Goal: Task Accomplishment & Management: Manage account settings

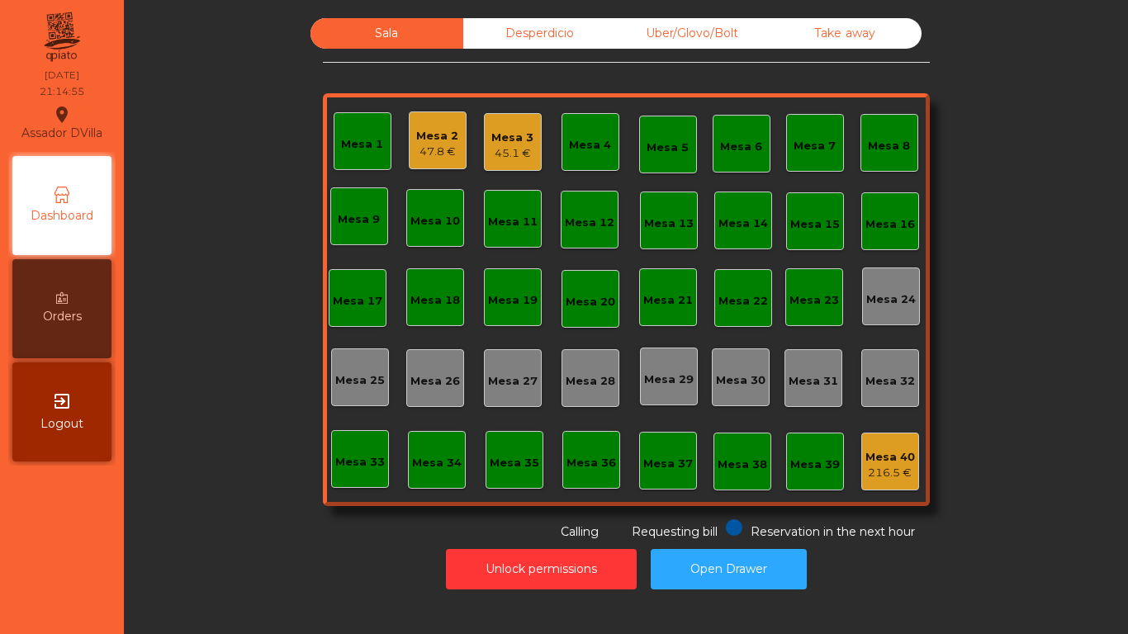
click at [494, 154] on div "45.1 €" at bounding box center [512, 153] width 42 height 17
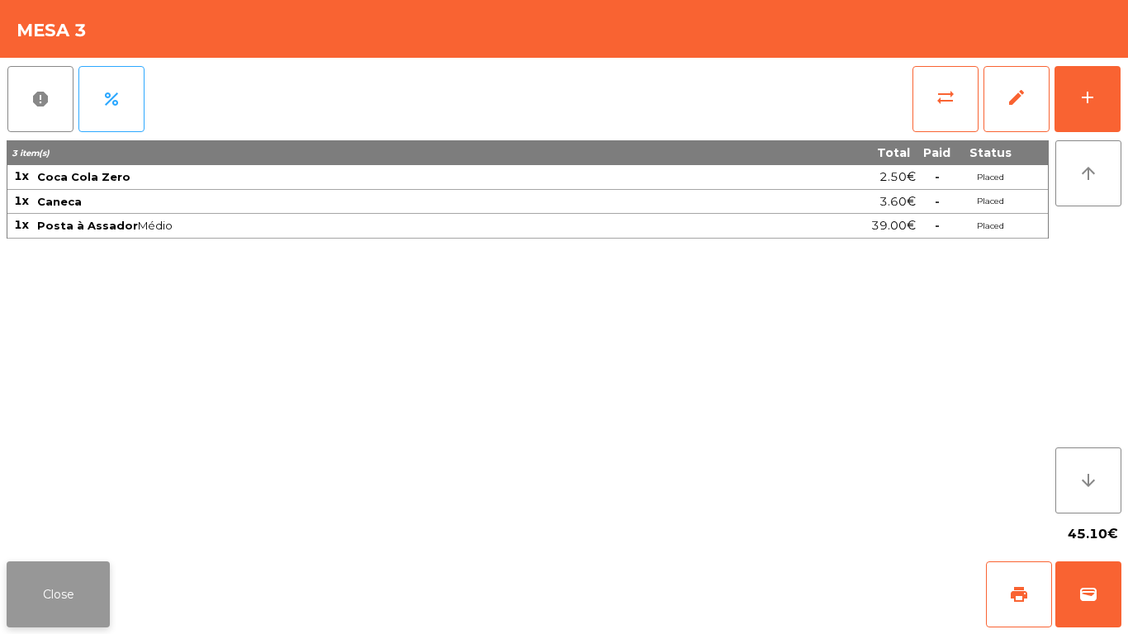
click at [71, 614] on button "Close" at bounding box center [58, 594] width 103 height 66
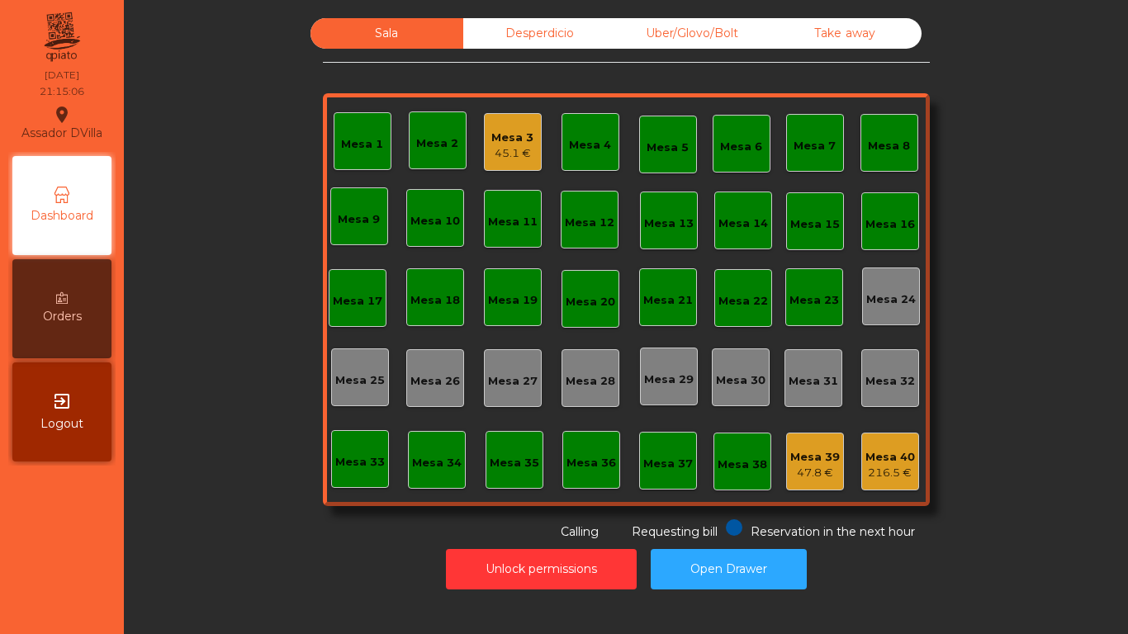
click at [484, 144] on div "Mesa 3 45.1 €" at bounding box center [513, 142] width 58 height 58
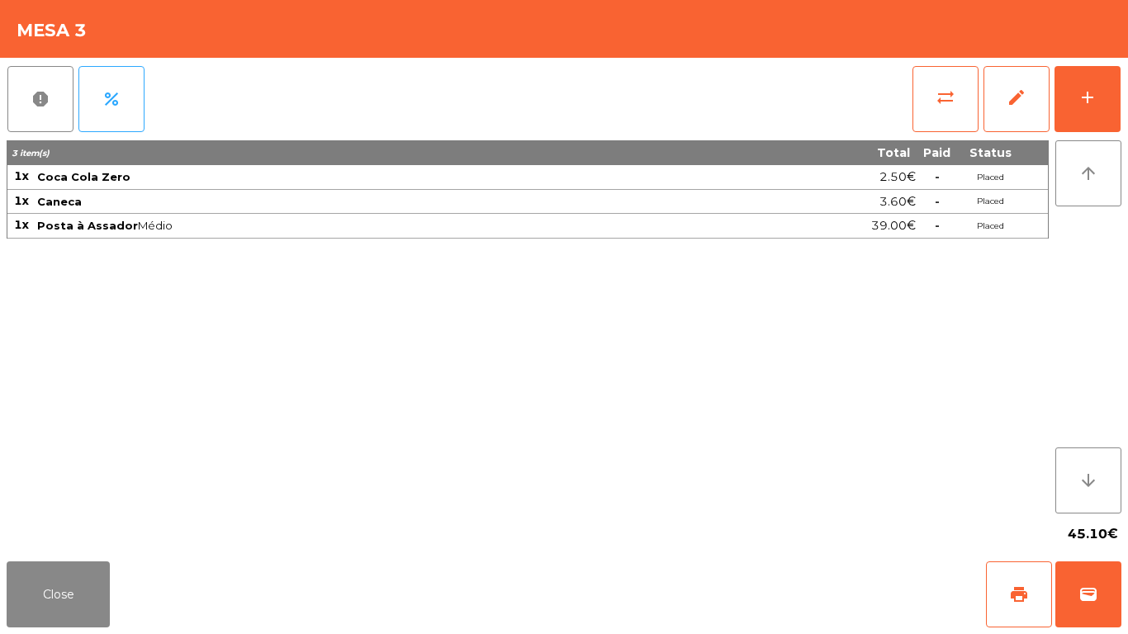
click at [234, 433] on div "3 item(s) Total Paid Status 1x Coca Cola Zero 2.50€ - Placed 1x Caneca 3.60€ - …" at bounding box center [528, 326] width 1042 height 373
drag, startPoint x: 63, startPoint y: 601, endPoint x: 64, endPoint y: 558, distance: 42.9
click at [62, 601] on button "Close" at bounding box center [58, 594] width 103 height 66
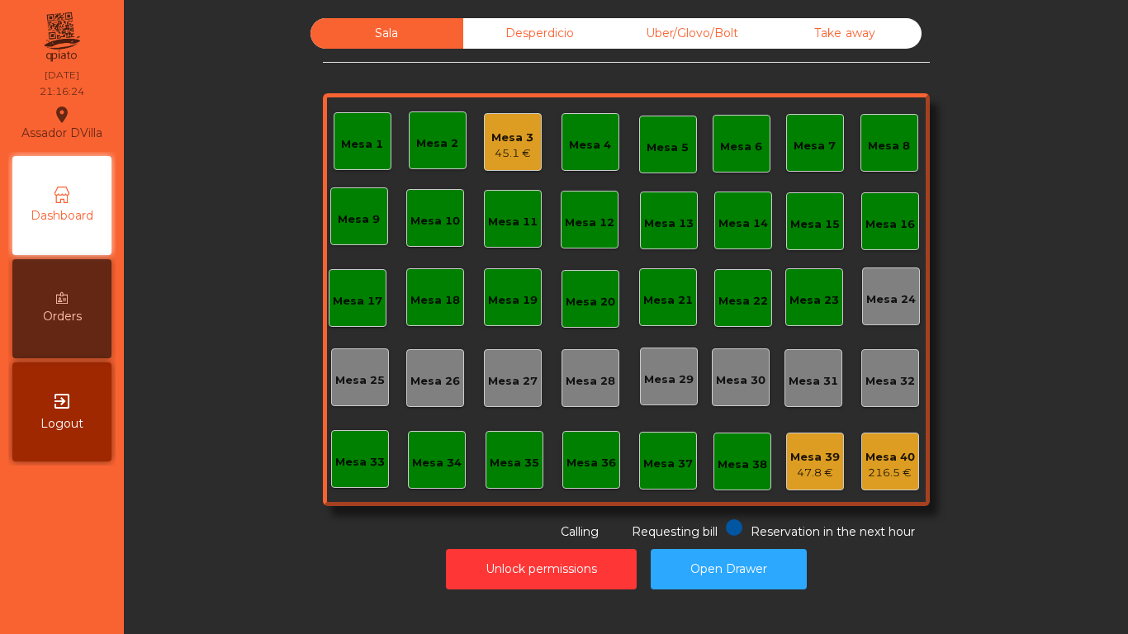
click at [517, 133] on div "Mesa 3" at bounding box center [512, 138] width 42 height 17
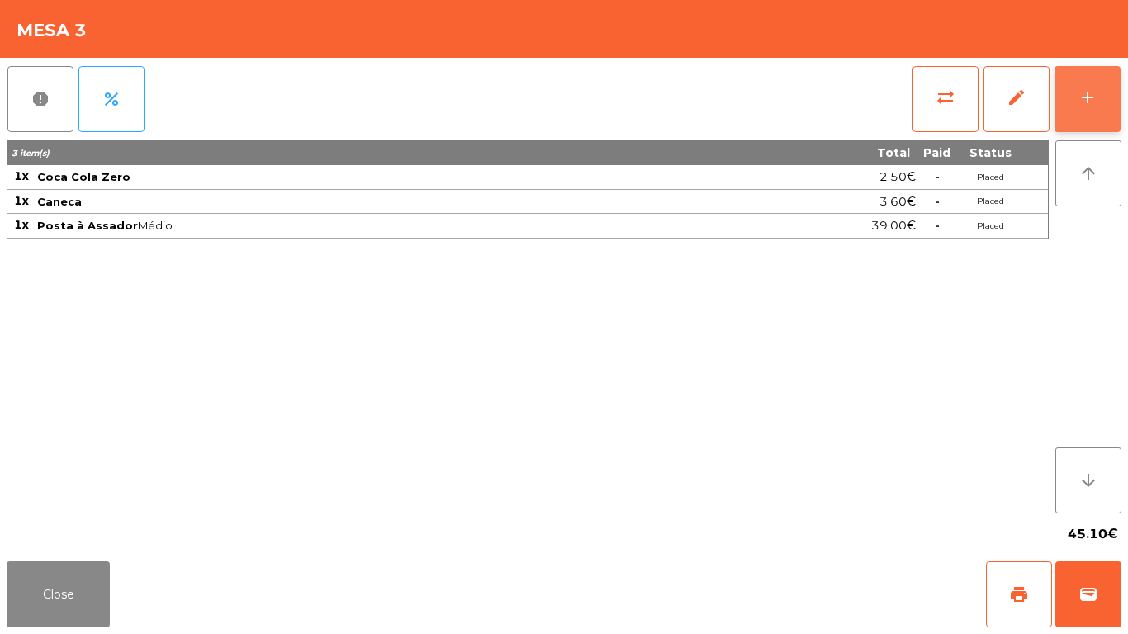
click at [1116, 95] on button "add" at bounding box center [1087, 99] width 66 height 66
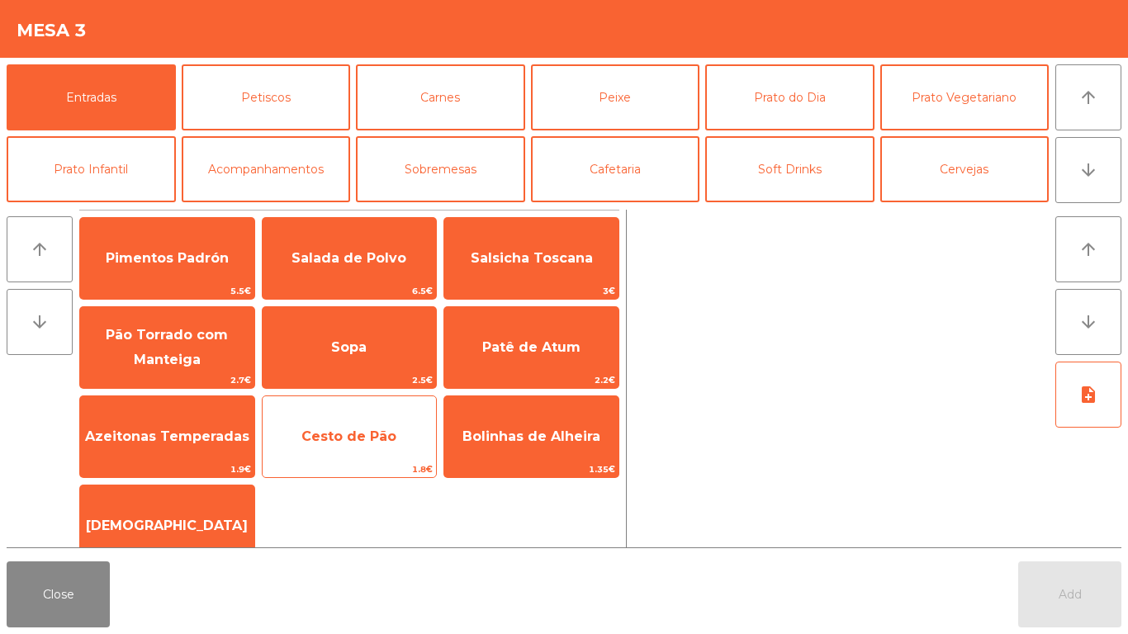
click at [365, 437] on span "Cesto de Pão" at bounding box center [348, 436] width 95 height 16
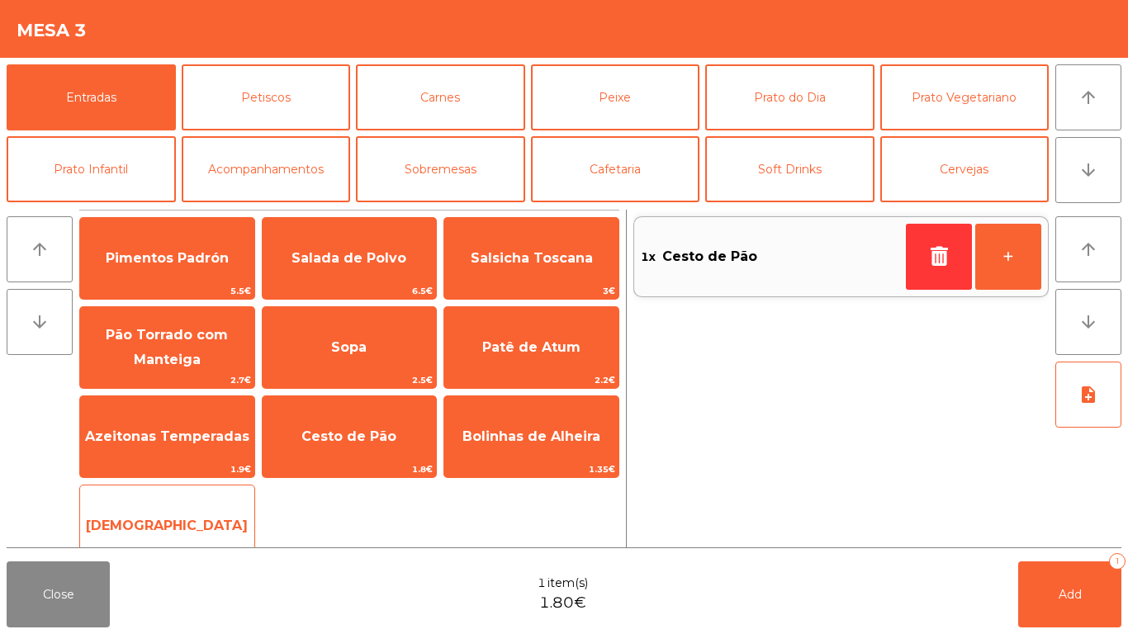
click at [201, 505] on span "[DEMOGRAPHIC_DATA]" at bounding box center [167, 526] width 174 height 45
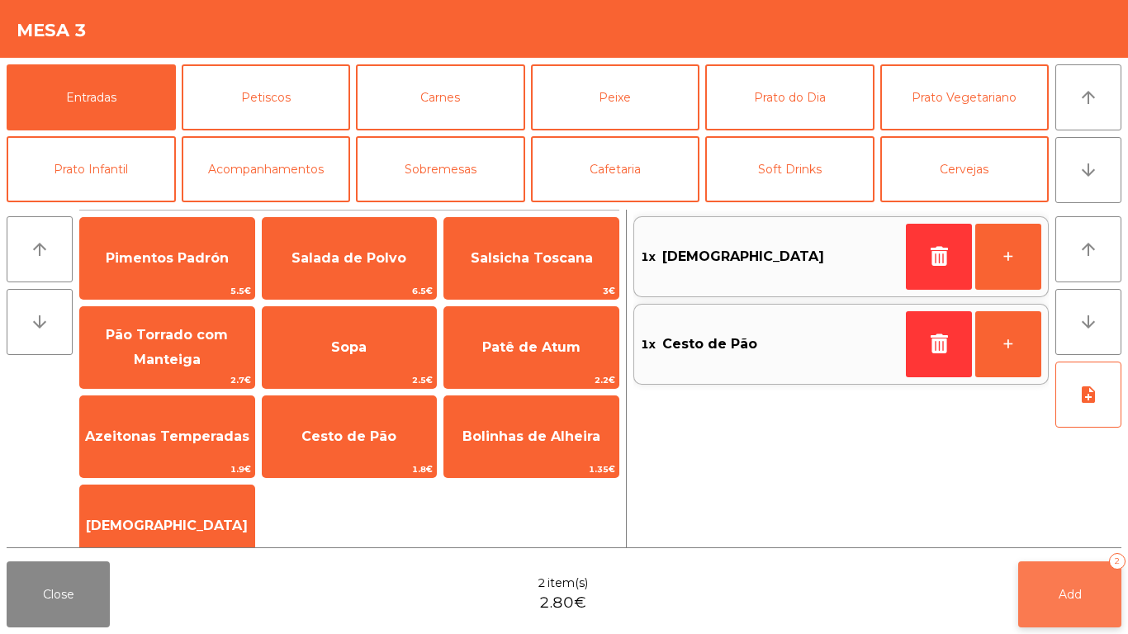
click at [1081, 595] on button "Add 2" at bounding box center [1069, 594] width 103 height 66
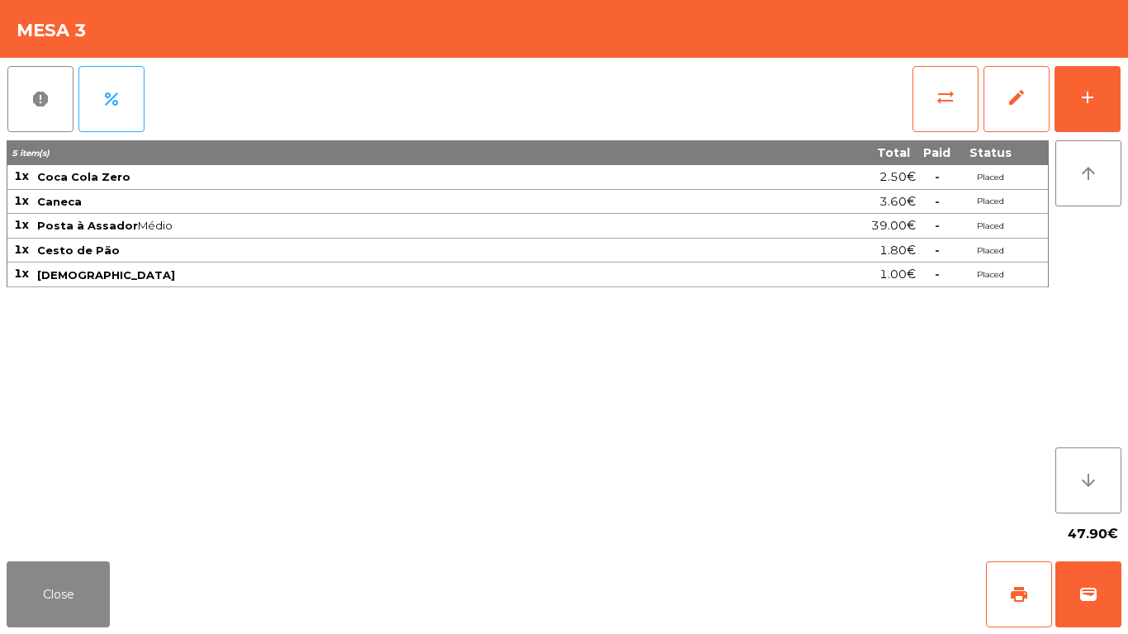
click at [1127, 99] on div "report percent sync_alt edit add 5 item(s) Total Paid Status 1x Coca Cola Zero …" at bounding box center [564, 306] width 1128 height 497
click at [1107, 102] on button "add" at bounding box center [1087, 99] width 66 height 66
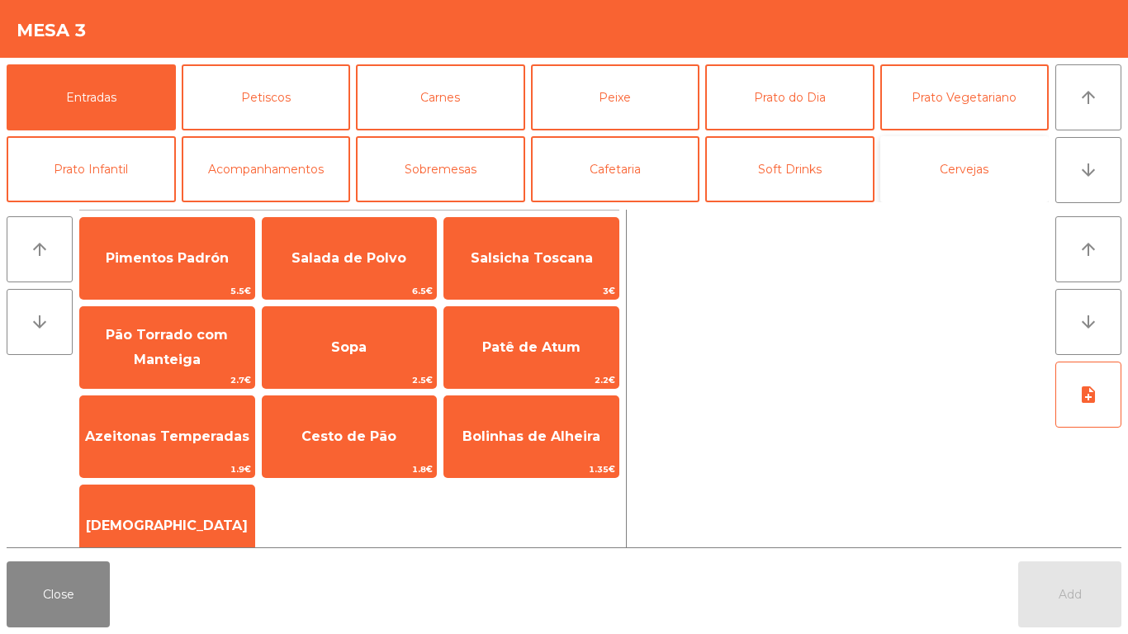
click at [952, 149] on button "Cervejas" at bounding box center [964, 169] width 169 height 66
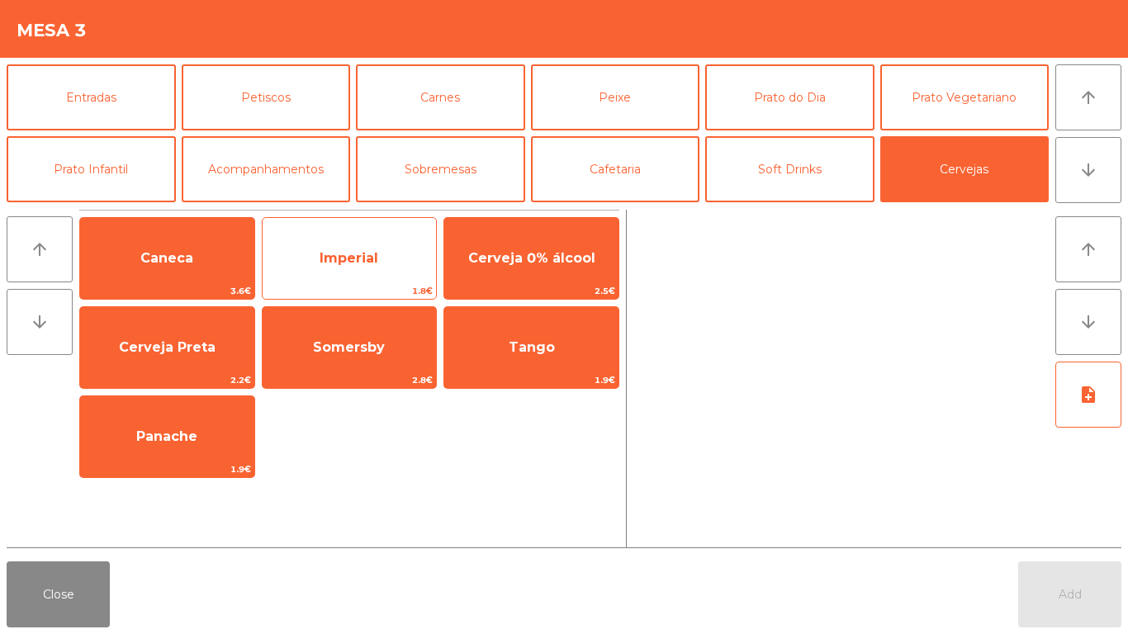
click at [343, 262] on span "Imperial" at bounding box center [348, 258] width 59 height 16
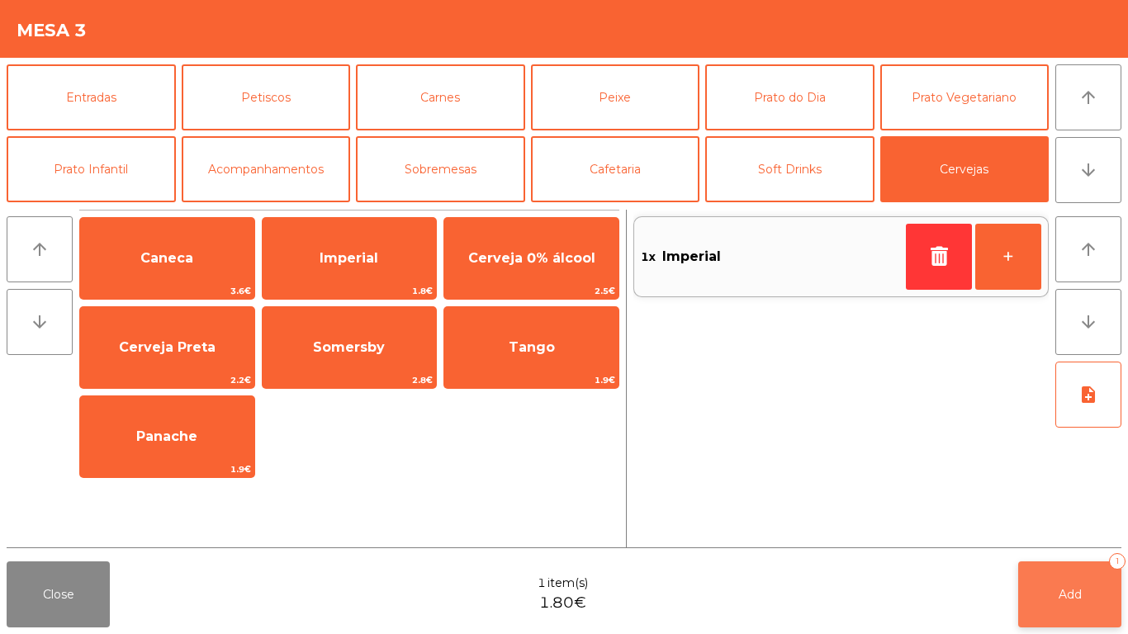
click at [1061, 574] on button "Add 1" at bounding box center [1069, 594] width 103 height 66
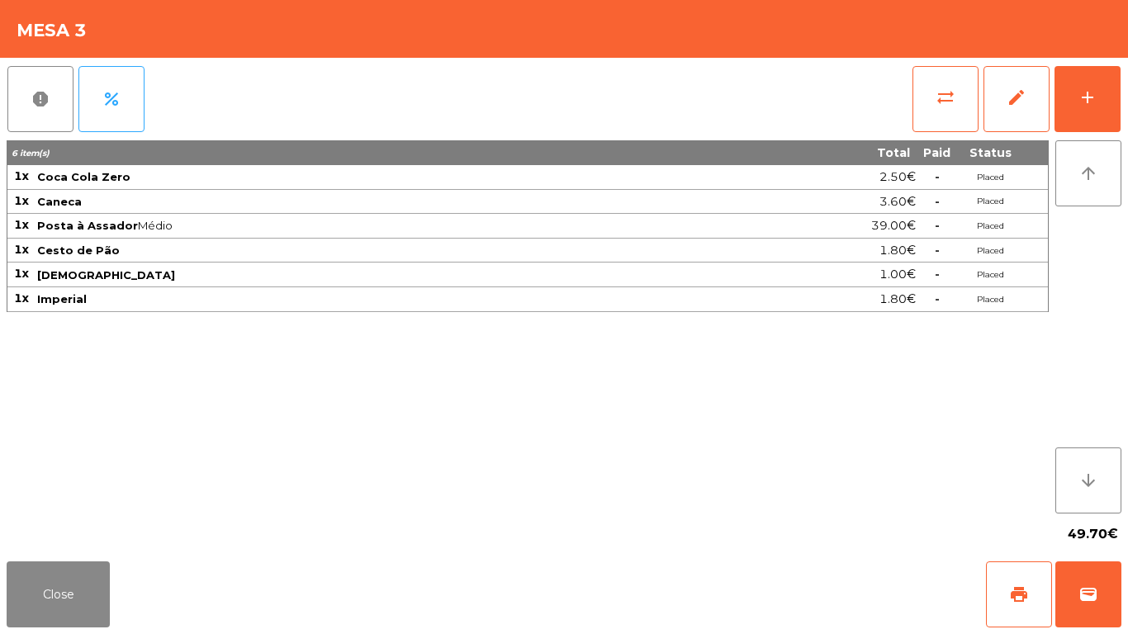
click at [1123, 91] on div "report percent sync_alt edit add 6 item(s) Total Paid Status 1x Coca Cola Zero …" at bounding box center [564, 306] width 1128 height 497
click at [1102, 89] on button "add" at bounding box center [1087, 99] width 66 height 66
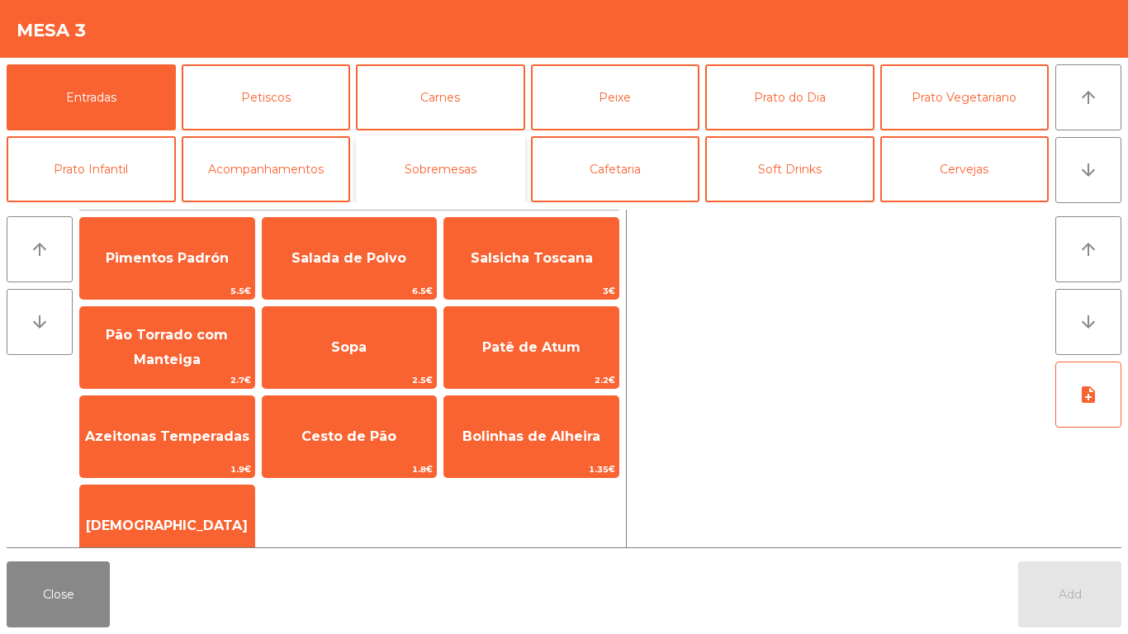
click at [411, 160] on button "Sobremesas" at bounding box center [440, 169] width 169 height 66
click at [416, 168] on button "Sobremesas" at bounding box center [440, 169] width 169 height 66
click at [414, 171] on button "Sobremesas" at bounding box center [440, 169] width 169 height 66
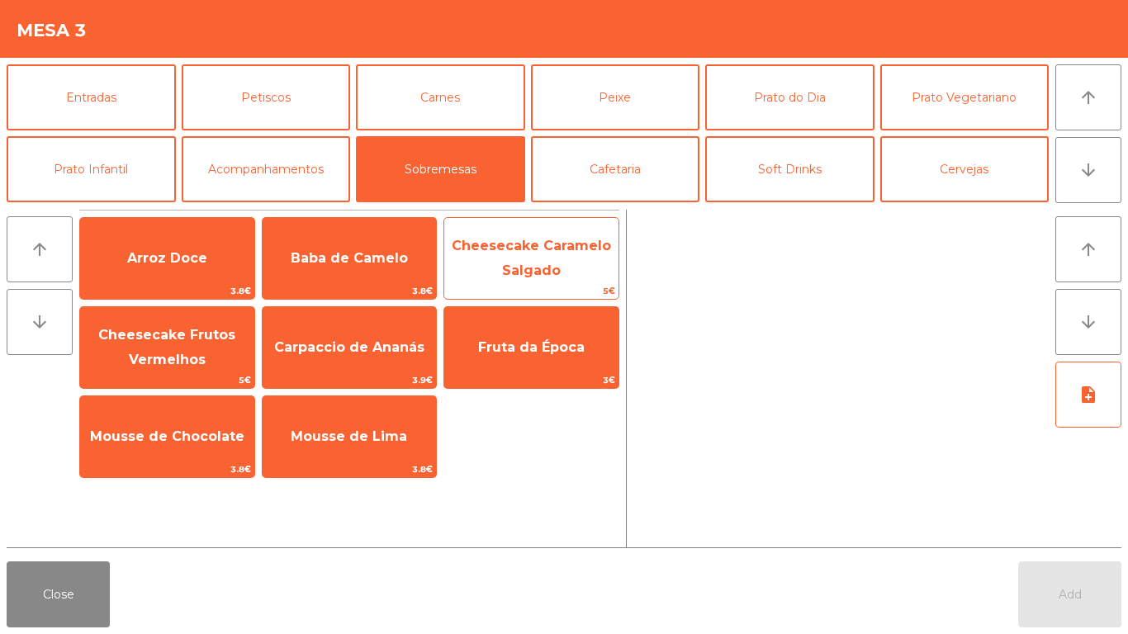
click at [516, 258] on span "Cheesecake Caramelo Salgado" at bounding box center [531, 259] width 174 height 70
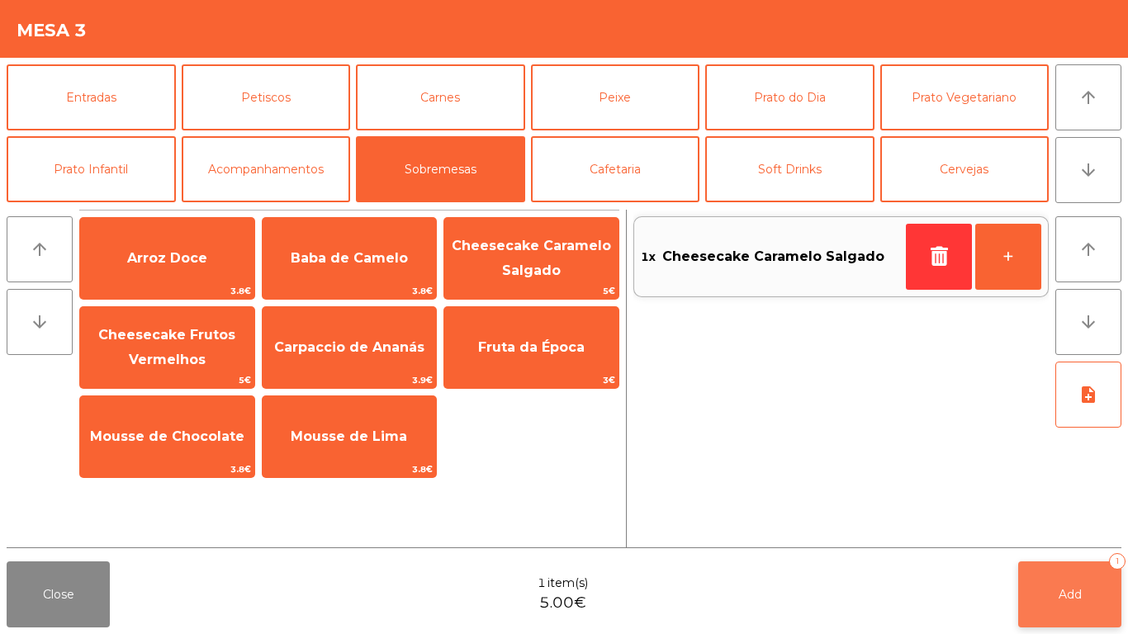
click at [1052, 565] on button "Add 1" at bounding box center [1069, 594] width 103 height 66
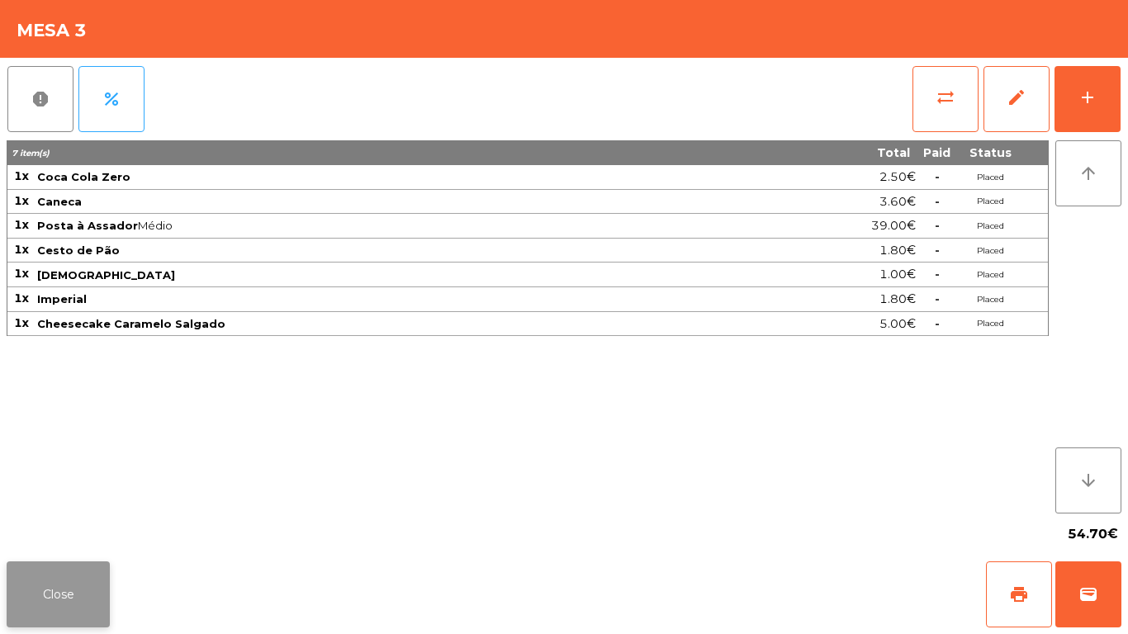
click at [7, 598] on button "Close" at bounding box center [58, 594] width 103 height 66
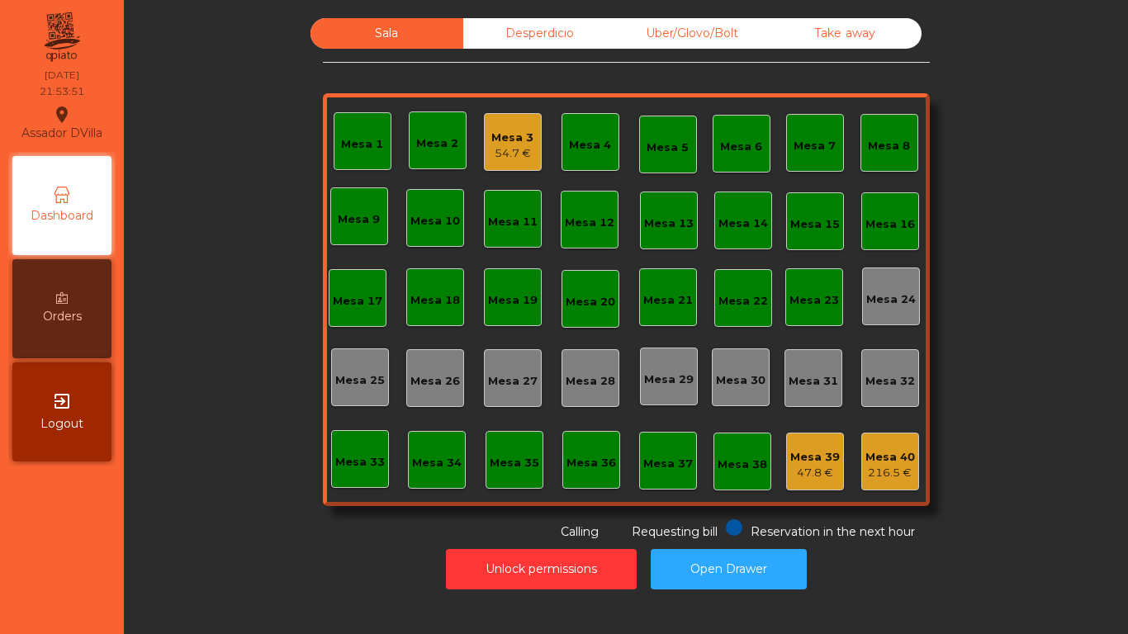
click at [808, 478] on div "47.8 €" at bounding box center [815, 473] width 50 height 17
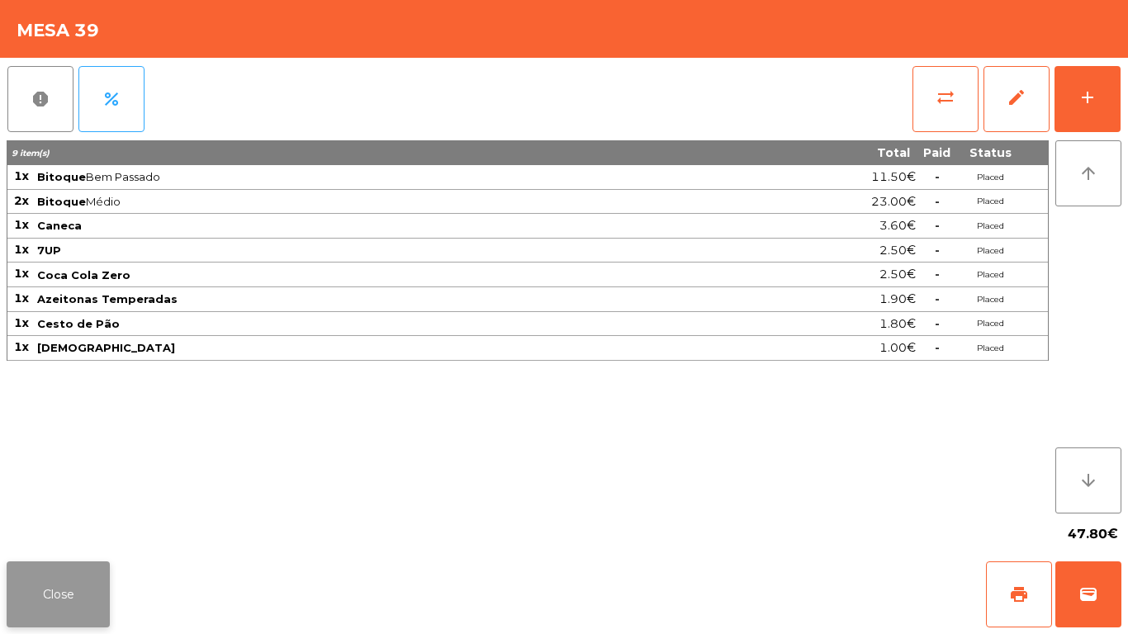
click at [71, 615] on button "Close" at bounding box center [58, 594] width 103 height 66
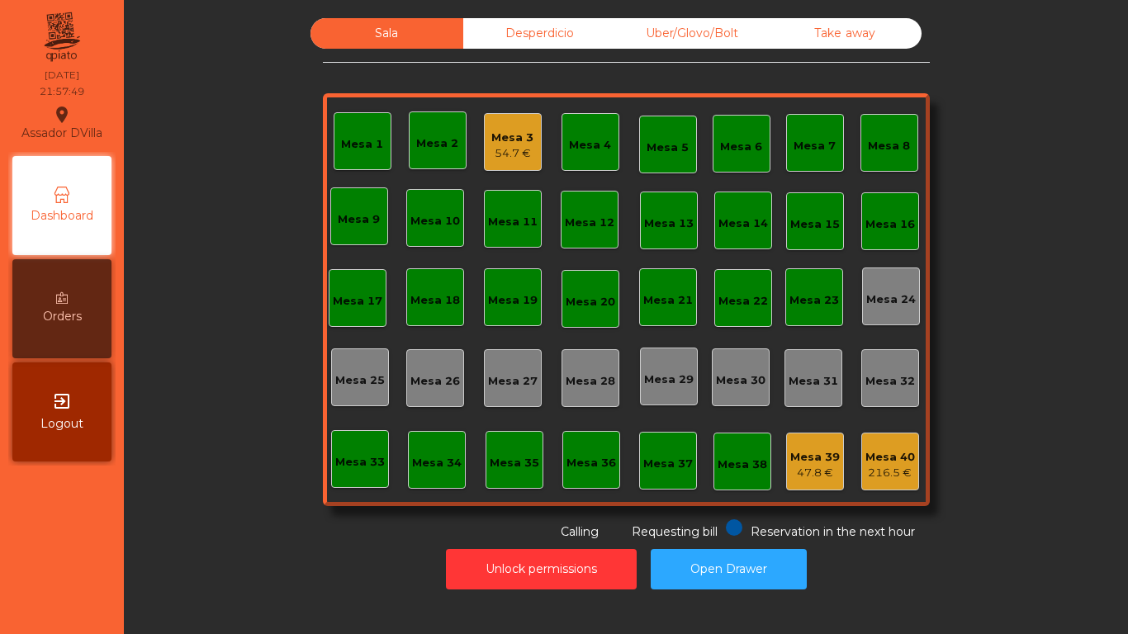
click at [505, 148] on div "54.7 €" at bounding box center [512, 153] width 42 height 17
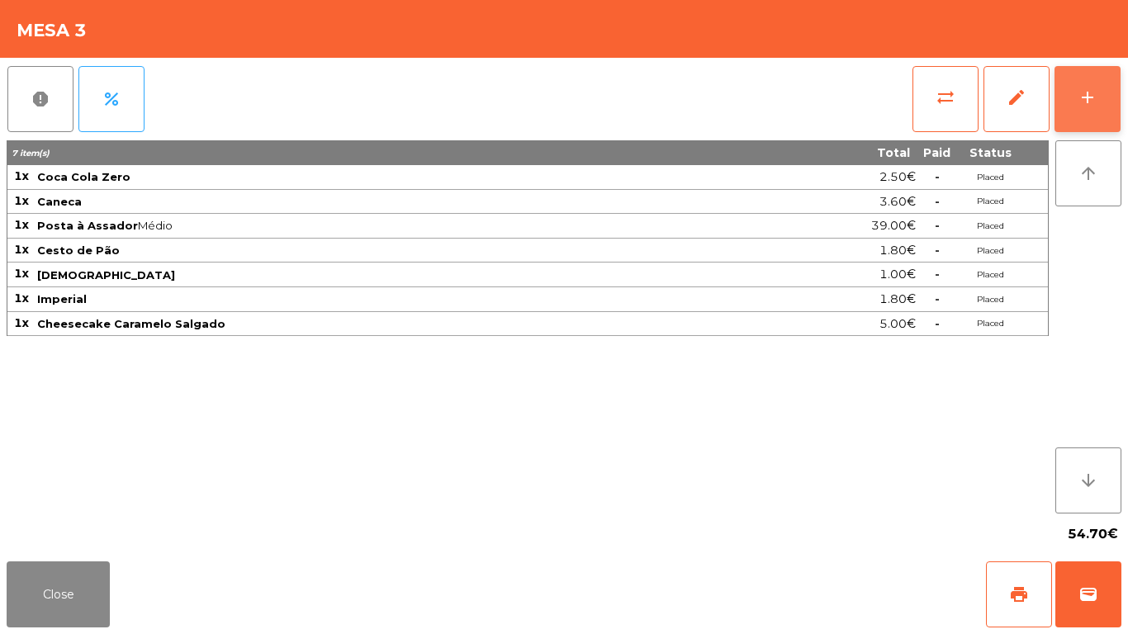
click at [1109, 92] on button "add" at bounding box center [1087, 99] width 66 height 66
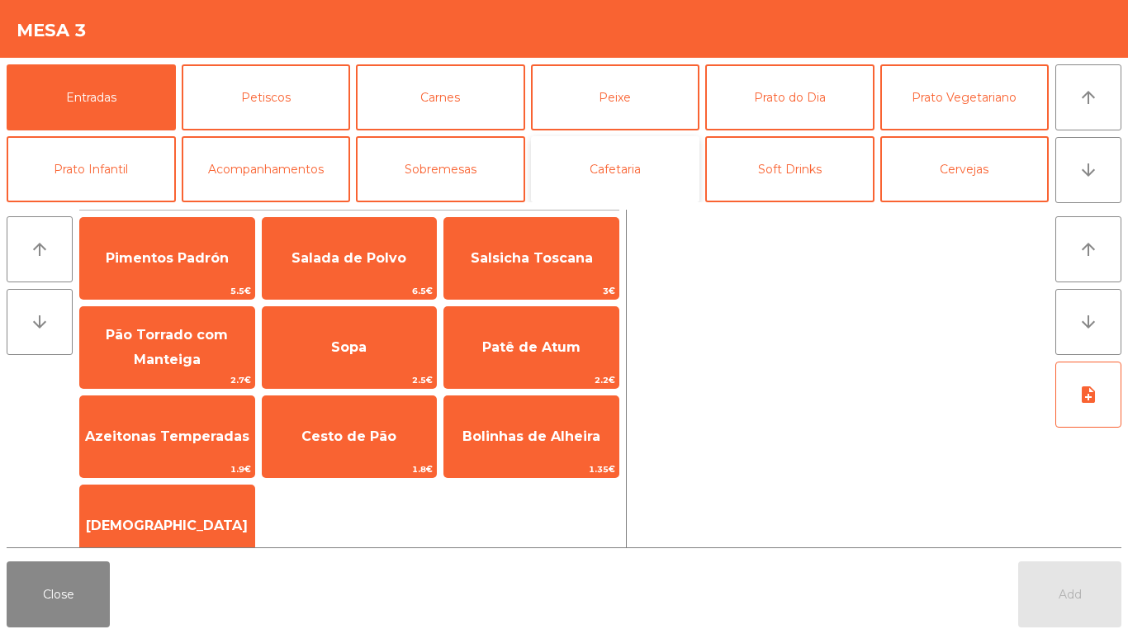
click at [617, 176] on button "Cafetaria" at bounding box center [615, 169] width 169 height 66
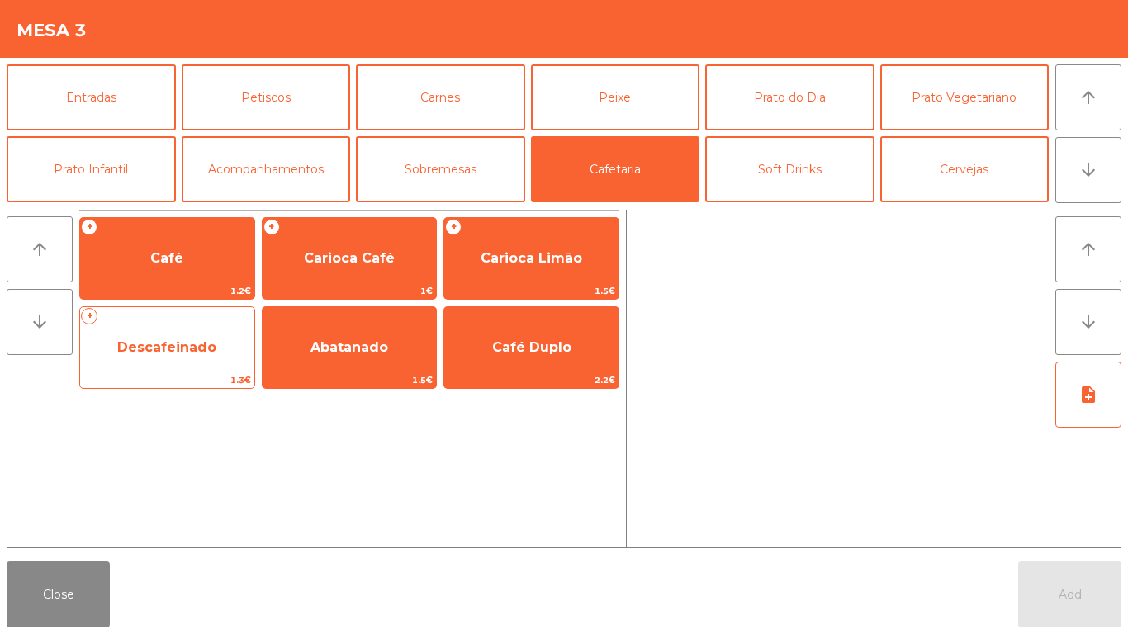
click at [174, 347] on span "Descafeinado" at bounding box center [166, 347] width 99 height 16
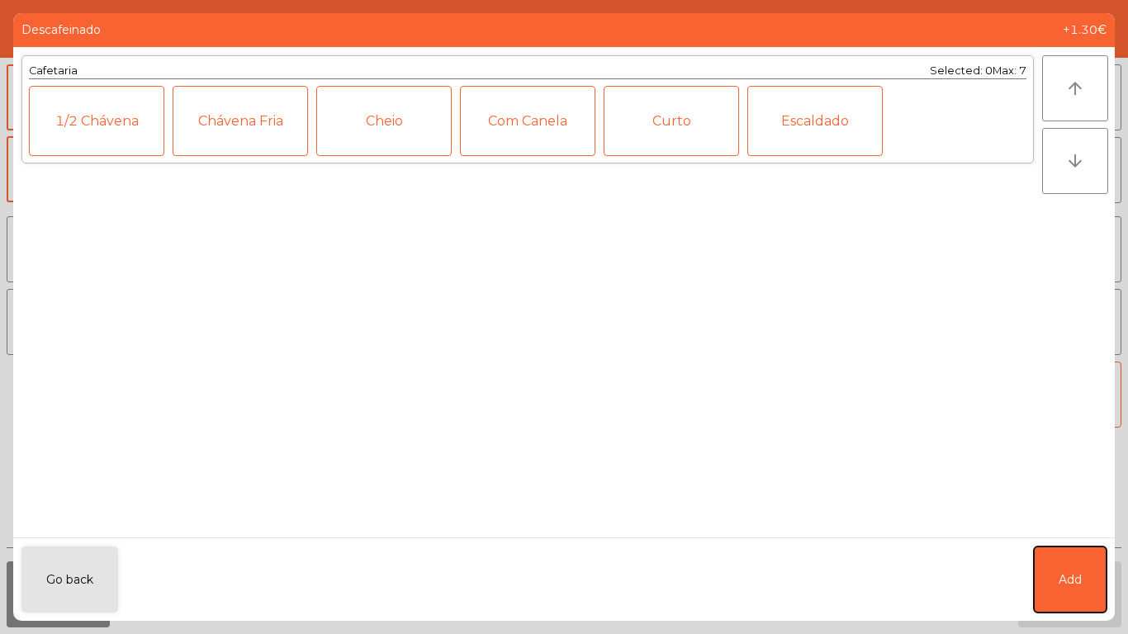
click at [1073, 584] on span "Add" at bounding box center [1069, 579] width 23 height 17
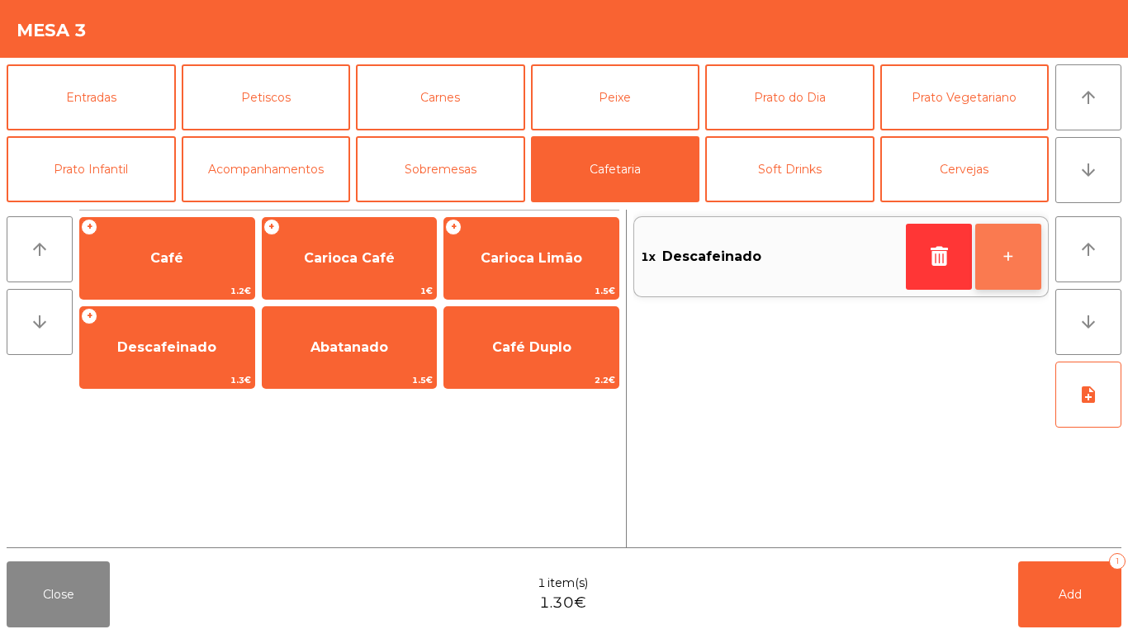
click at [1031, 258] on button "+" at bounding box center [1008, 257] width 66 height 66
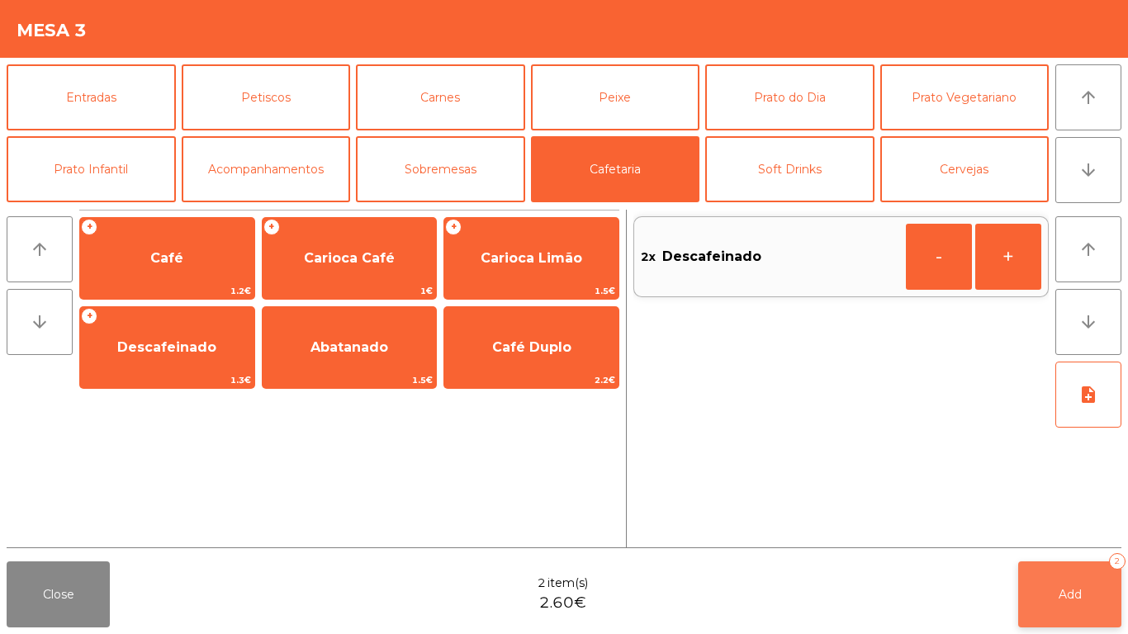
click at [1068, 583] on button "Add 2" at bounding box center [1069, 594] width 103 height 66
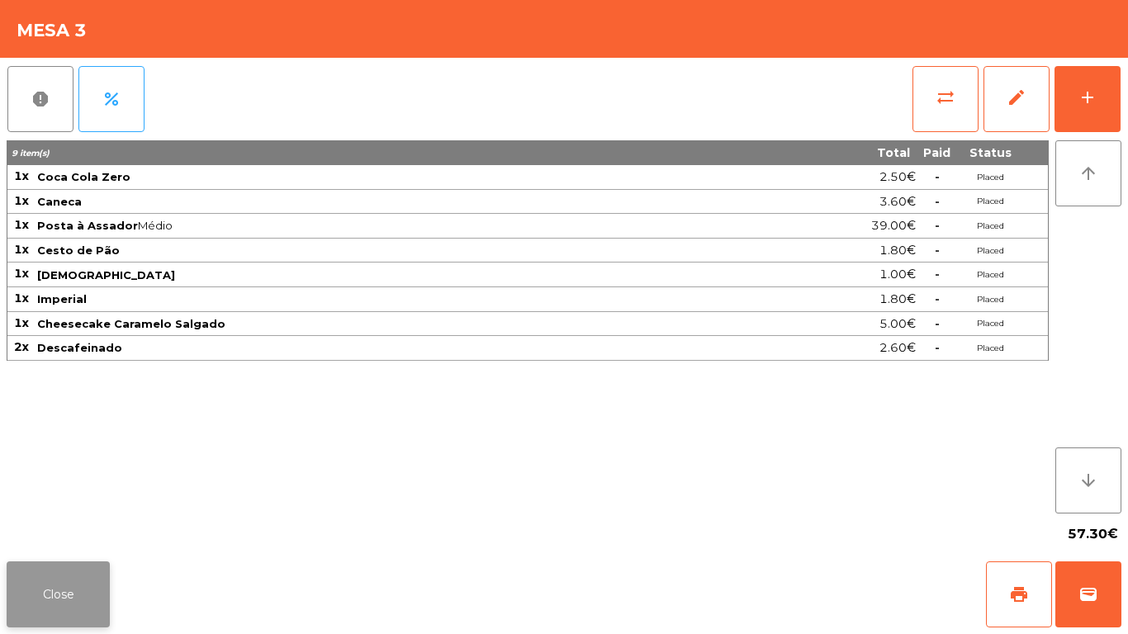
click at [62, 589] on button "Close" at bounding box center [58, 594] width 103 height 66
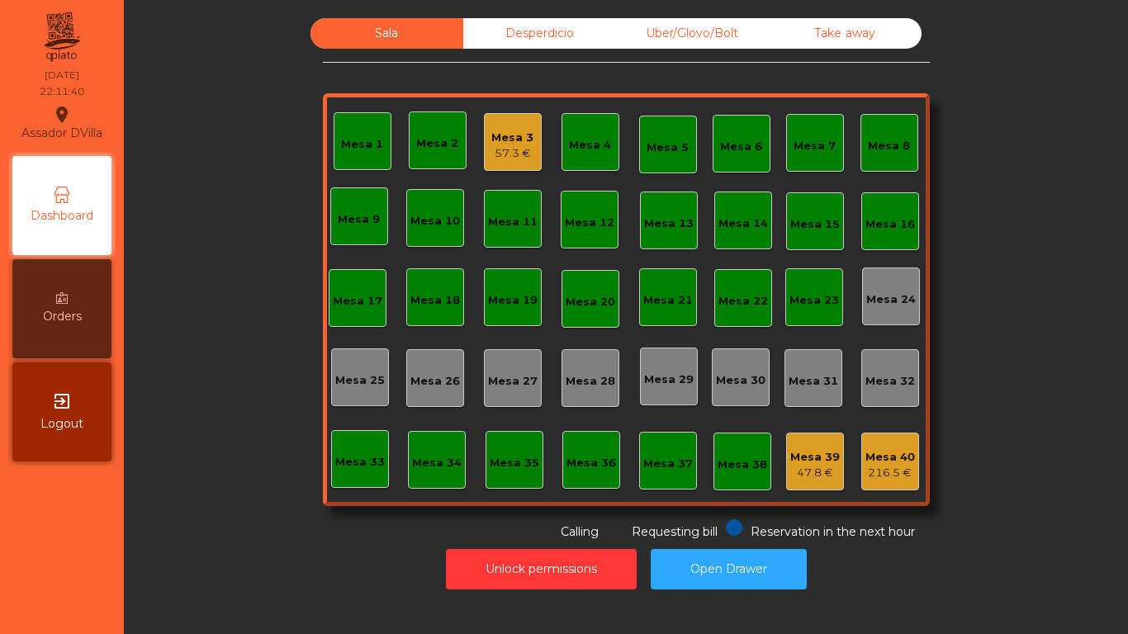
click at [497, 121] on div "Mesa 3 57.3 €" at bounding box center [513, 142] width 58 height 58
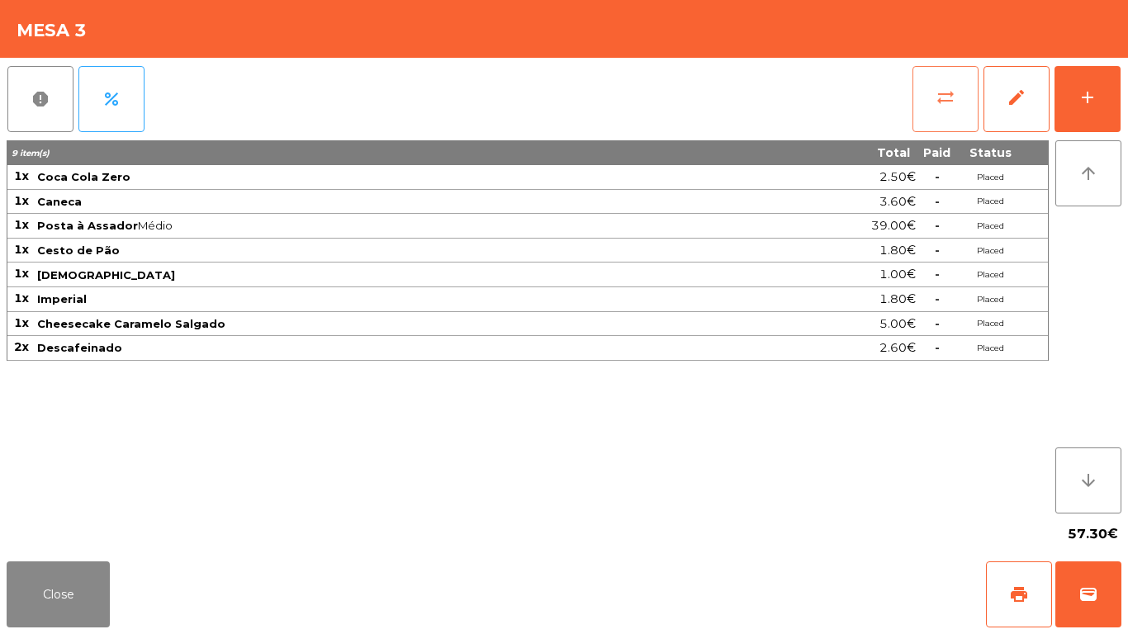
click at [963, 92] on button "sync_alt" at bounding box center [945, 99] width 66 height 66
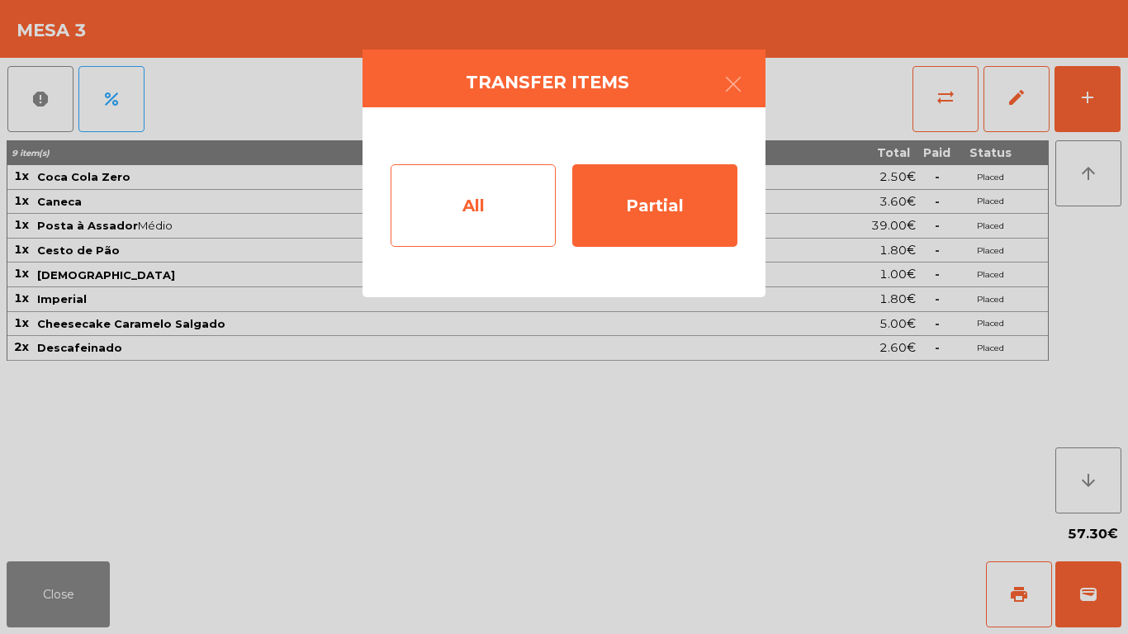
click at [505, 211] on div "All" at bounding box center [472, 205] width 165 height 83
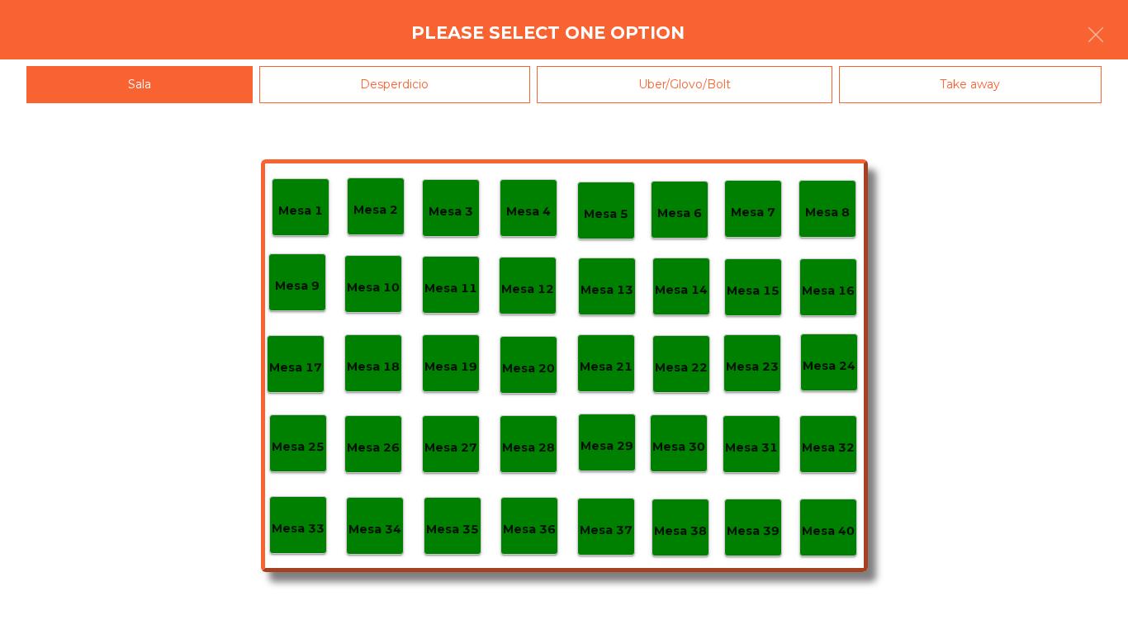
click at [695, 524] on p "Mesa 38" at bounding box center [680, 531] width 53 height 19
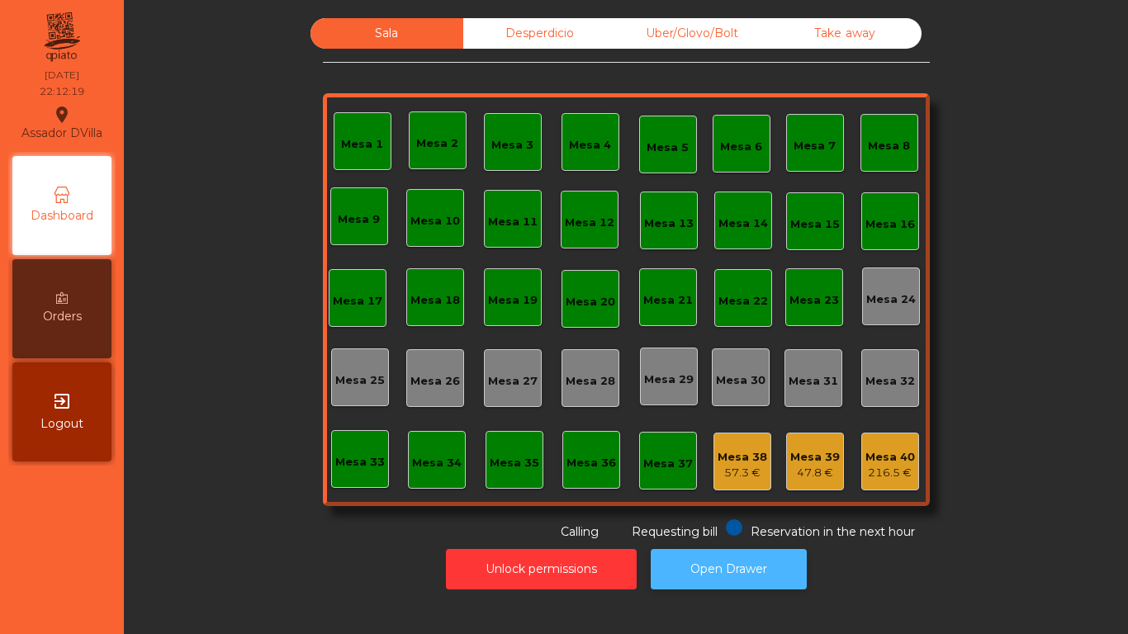
click at [727, 550] on button "Open Drawer" at bounding box center [728, 569] width 156 height 40
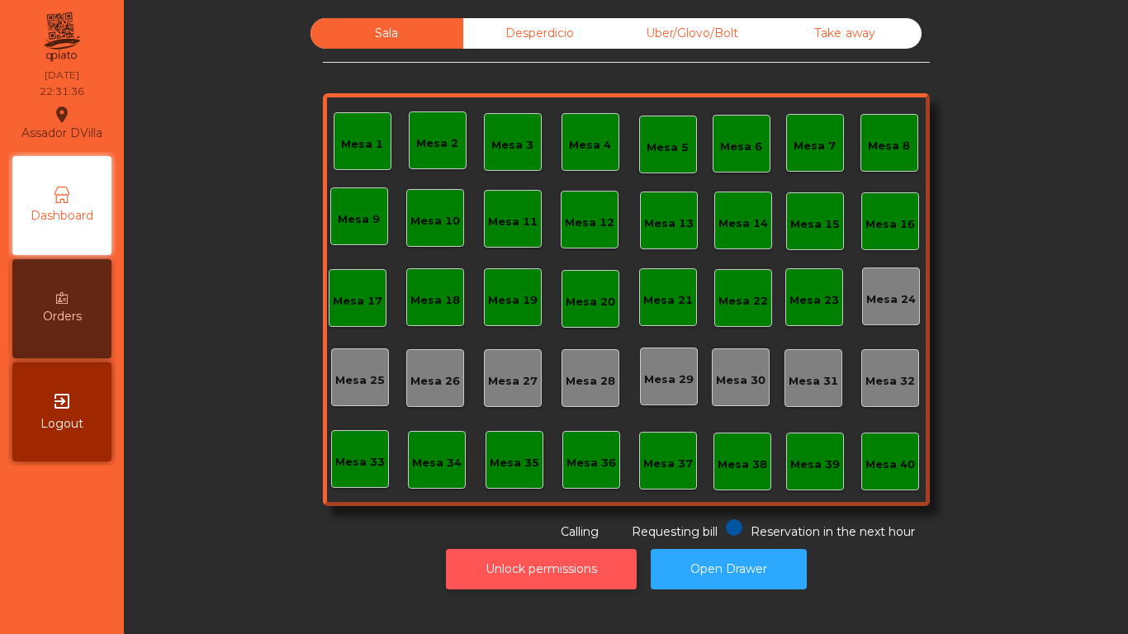
click at [513, 568] on button "Unlock permissions" at bounding box center [541, 569] width 191 height 40
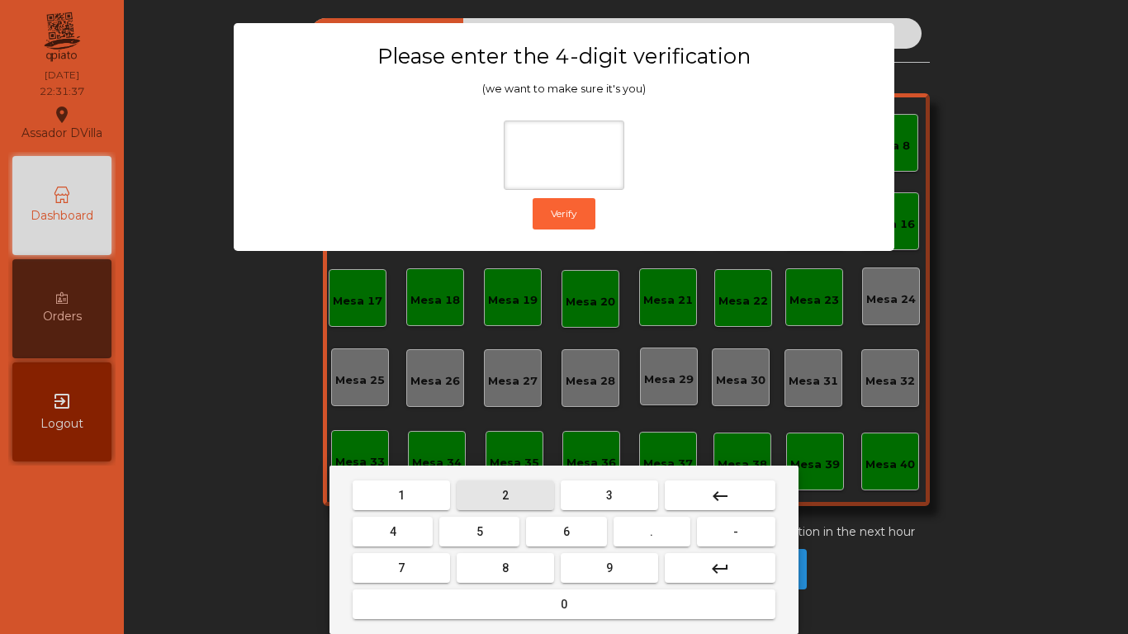
click at [497, 493] on button "2" at bounding box center [504, 495] width 97 height 30
click at [411, 545] on button "4" at bounding box center [392, 532] width 80 height 30
click at [548, 536] on button "6" at bounding box center [566, 532] width 80 height 30
click at [580, 554] on button "9" at bounding box center [608, 568] width 97 height 30
type input "****"
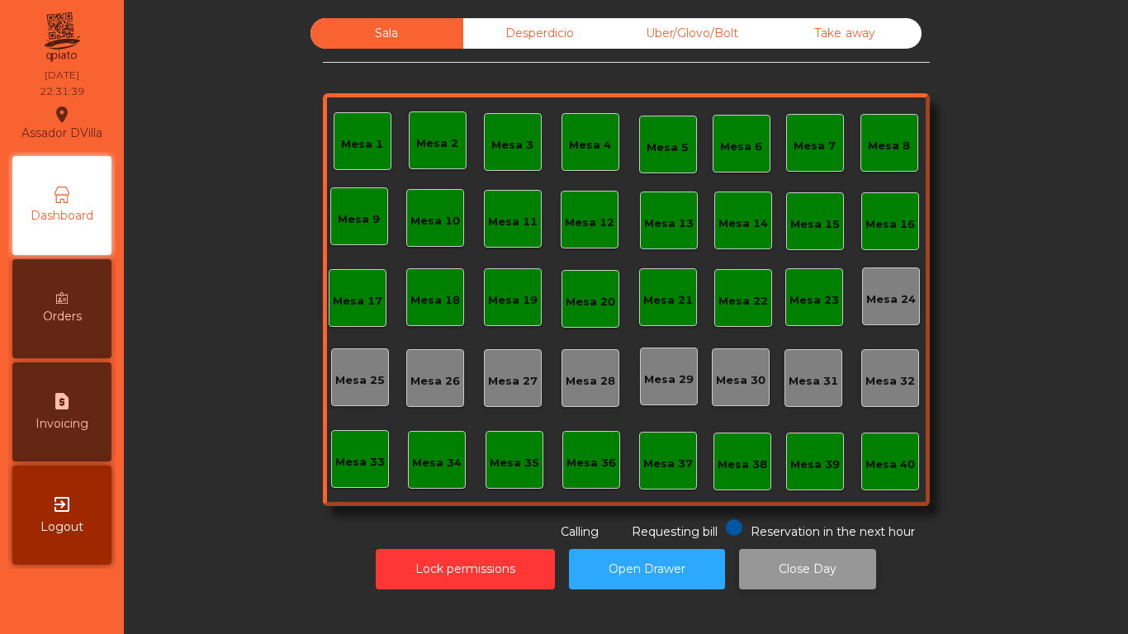
click at [792, 578] on button "Close Day" at bounding box center [807, 569] width 137 height 40
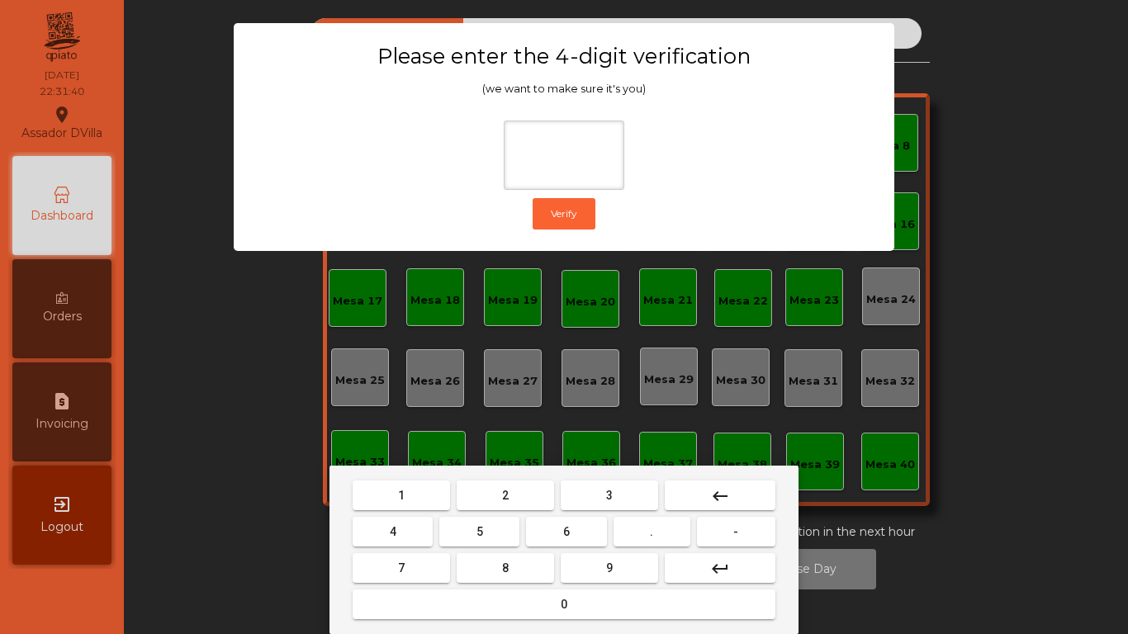
click at [520, 504] on button "2" at bounding box center [504, 495] width 97 height 30
click at [411, 538] on button "4" at bounding box center [392, 532] width 80 height 30
drag, startPoint x: 584, startPoint y: 534, endPoint x: 602, endPoint y: 580, distance: 49.4
click at [585, 534] on button "6" at bounding box center [566, 532] width 80 height 30
click at [604, 578] on button "9" at bounding box center [608, 568] width 97 height 30
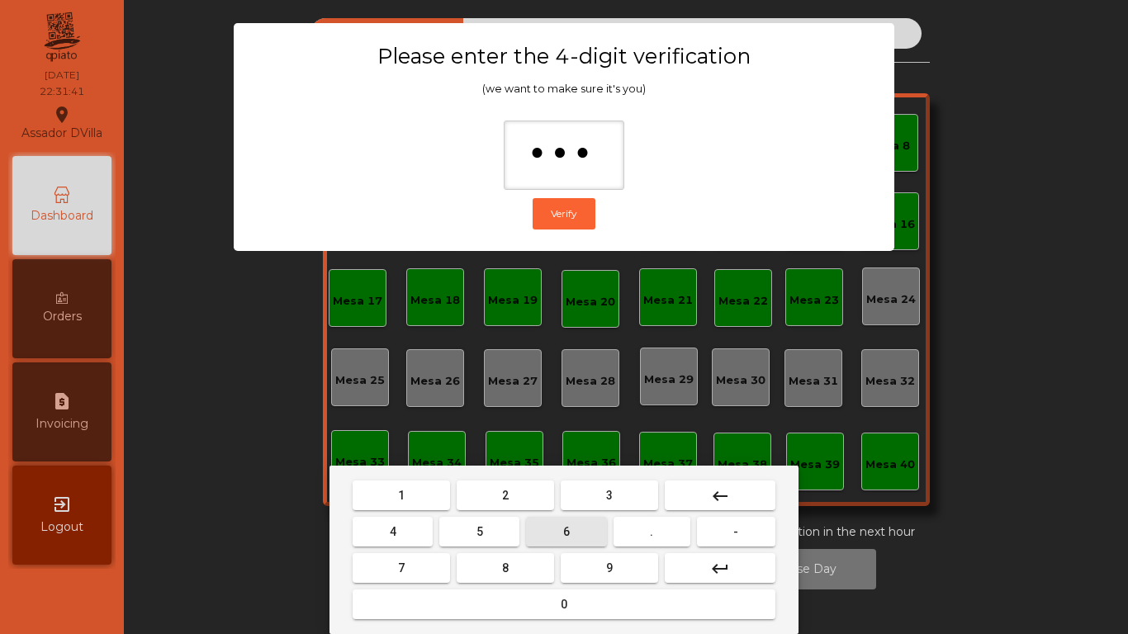
type input "****"
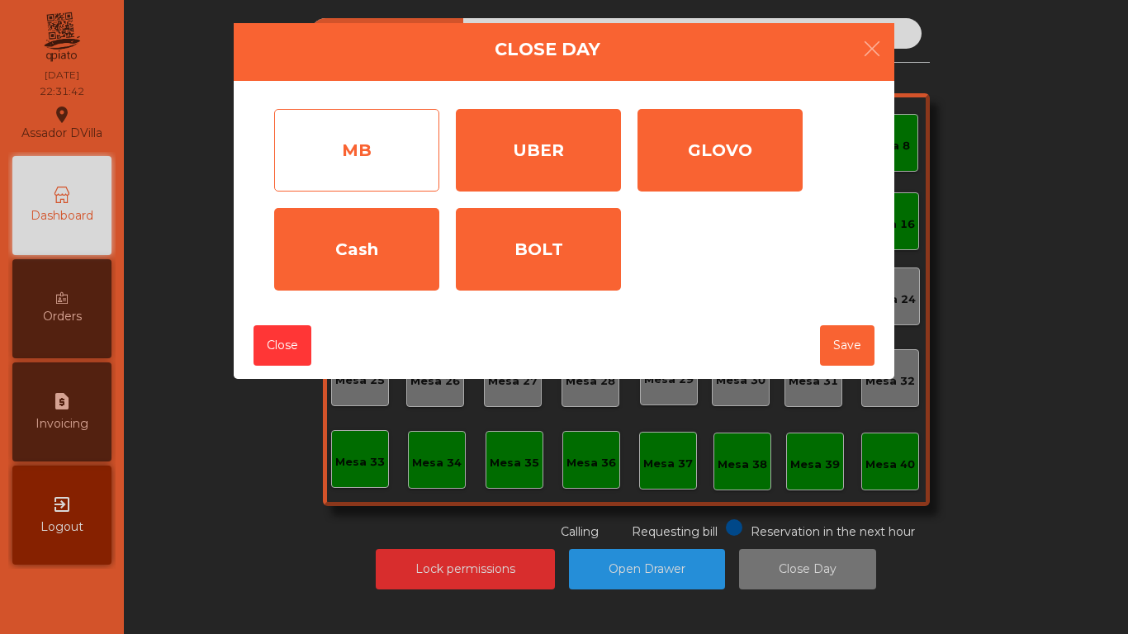
click at [406, 184] on div "MB" at bounding box center [356, 150] width 165 height 83
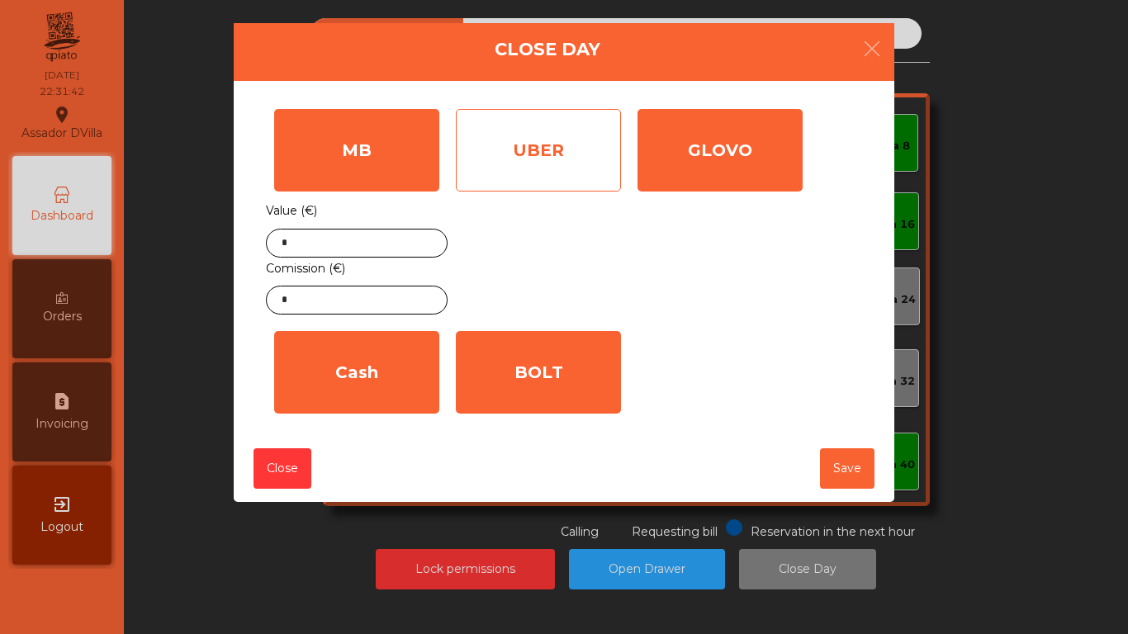
click at [523, 146] on div "UBER" at bounding box center [538, 150] width 165 height 83
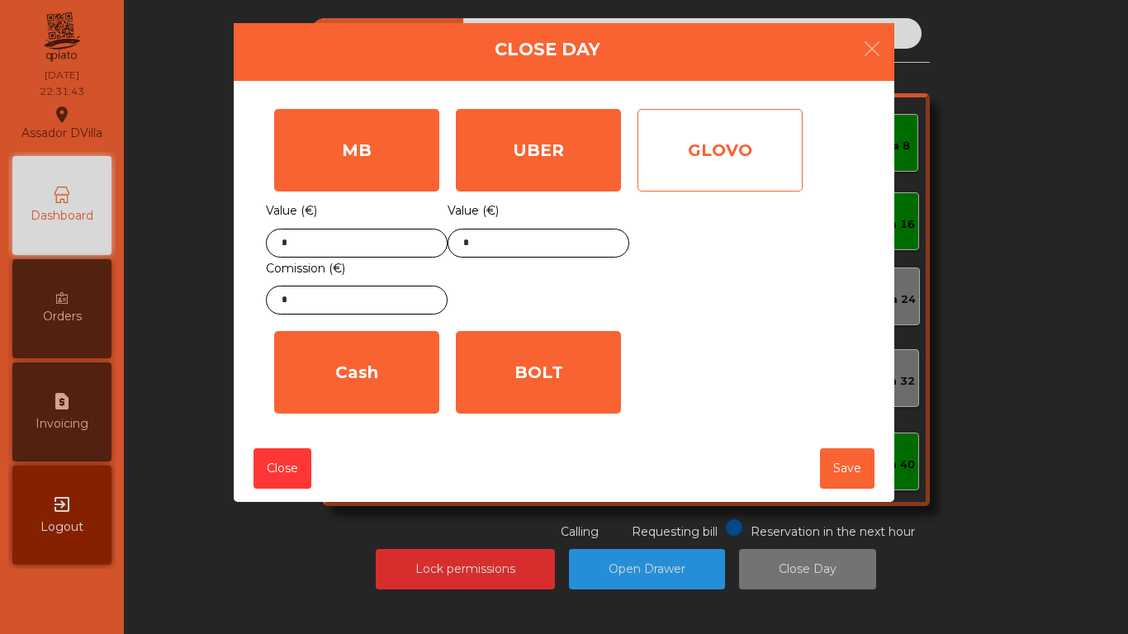
click at [641, 146] on div "GLOVO" at bounding box center [719, 150] width 165 height 83
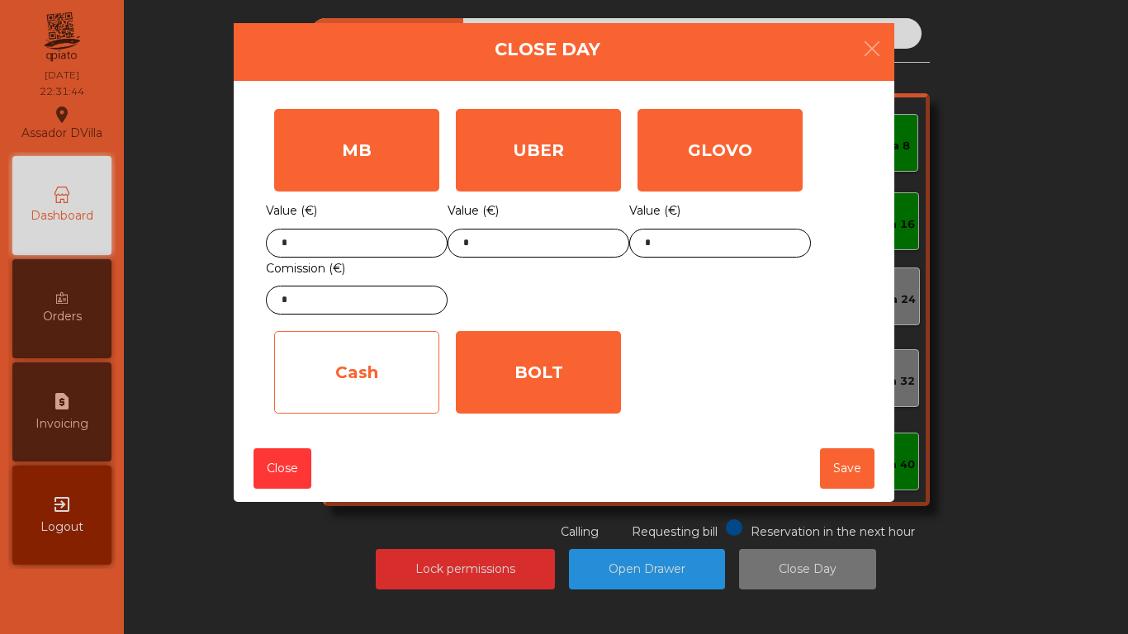
drag, startPoint x: 537, startPoint y: 348, endPoint x: 346, endPoint y: 386, distance: 194.4
click at [532, 357] on div "BOLT" at bounding box center [538, 372] width 165 height 83
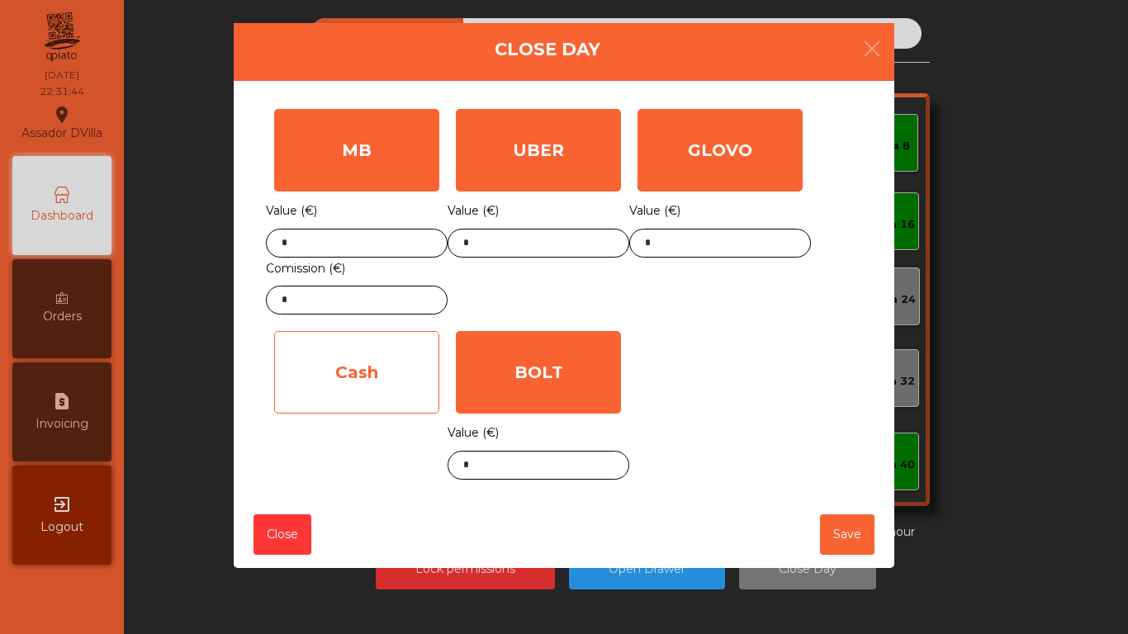
click at [352, 381] on div "Cash" at bounding box center [356, 372] width 165 height 83
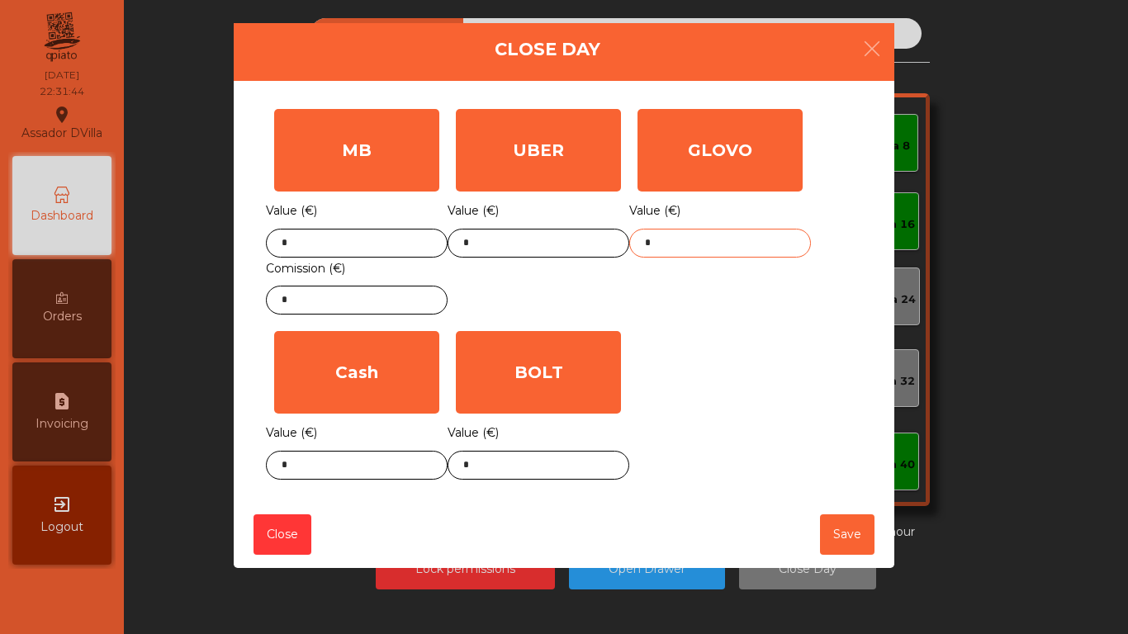
click at [755, 234] on input "*" at bounding box center [720, 243] width 182 height 29
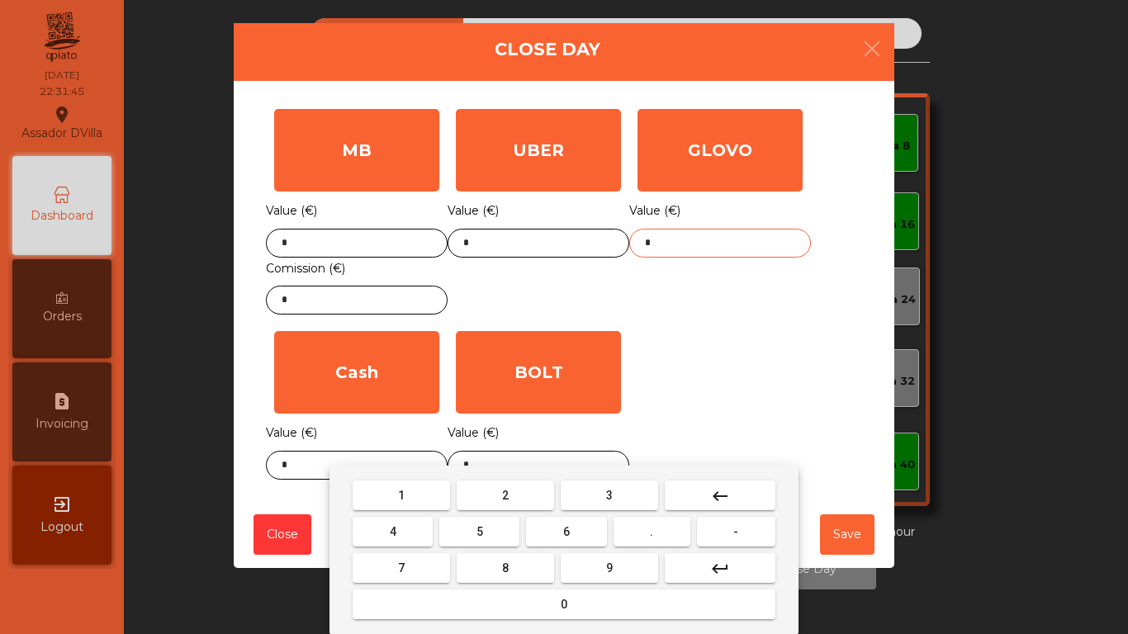
click at [755, 234] on input "*" at bounding box center [720, 243] width 182 height 29
type input "*****"
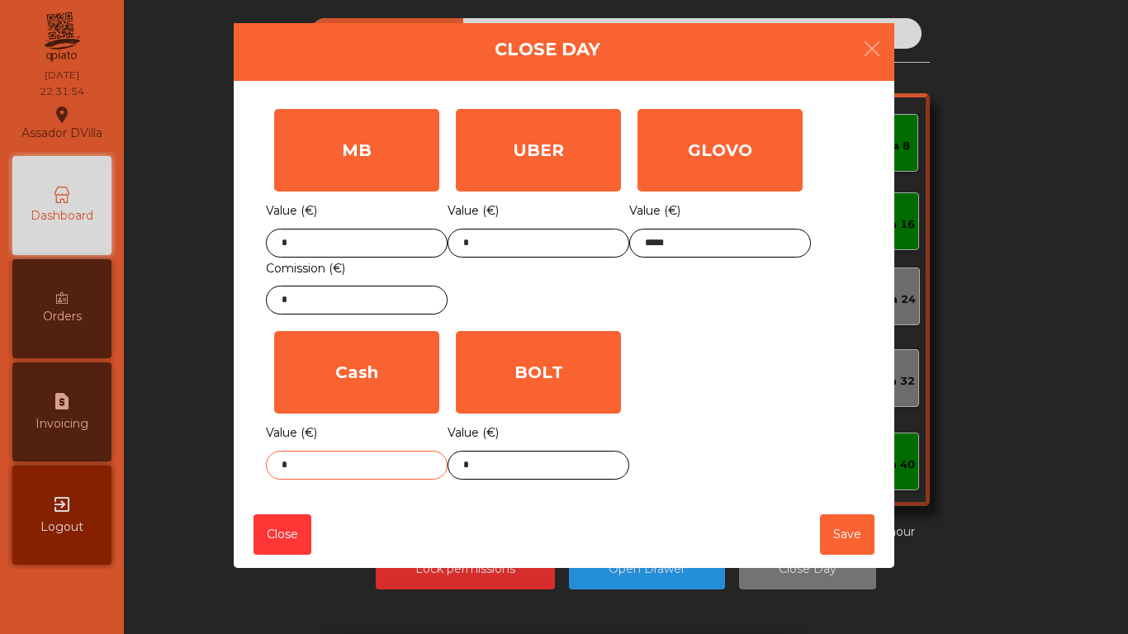
click at [315, 460] on input "*" at bounding box center [357, 465] width 182 height 29
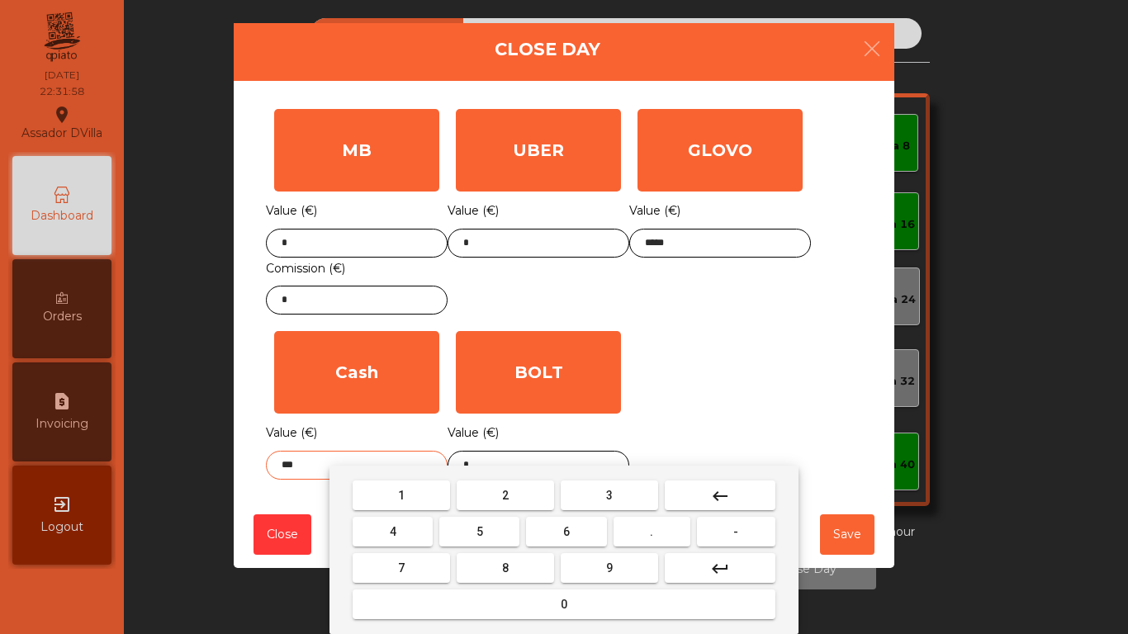
type input "***"
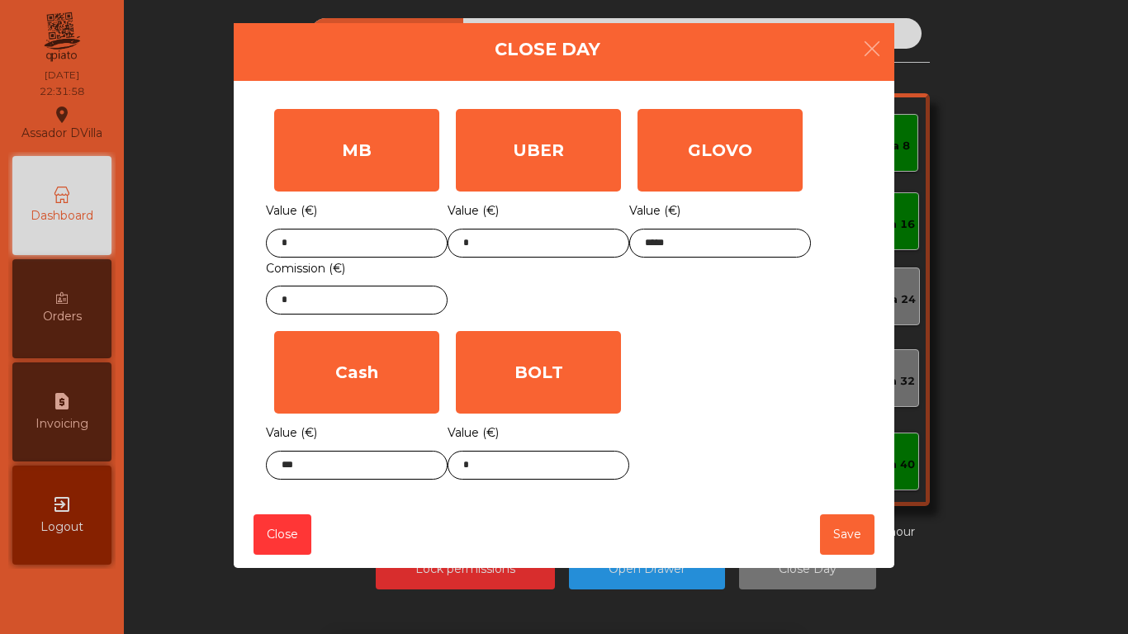
click at [664, 376] on div "MB Value (€) * Comission (€) * UBER Value (€) * GLOVO Value (€) ***** Cash Valu…" at bounding box center [564, 294] width 596 height 387
click at [864, 540] on button "Save" at bounding box center [847, 534] width 54 height 40
